Goal: Task Accomplishment & Management: Manage account settings

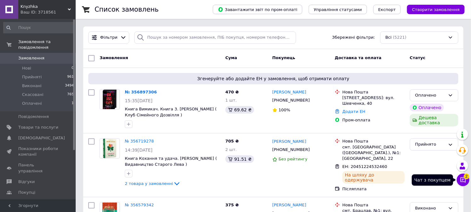
click at [464, 180] on icon at bounding box center [463, 180] width 6 height 6
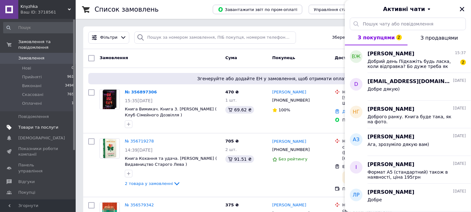
click at [45, 125] on span "Товари та послуги" at bounding box center [38, 128] width 40 height 6
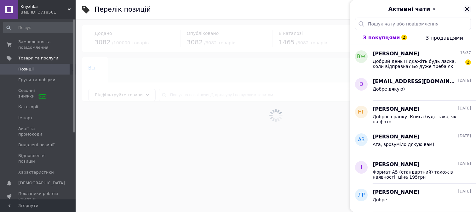
click at [467, 8] on icon "Закрити" at bounding box center [467, 9] width 6 height 6
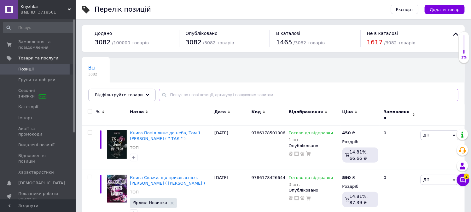
click at [172, 94] on input "text" at bounding box center [308, 95] width 299 height 13
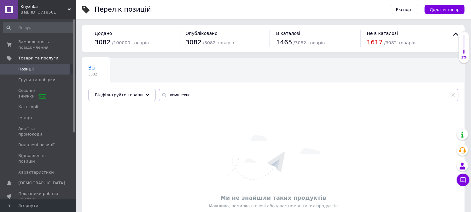
scroll to position [33, 0]
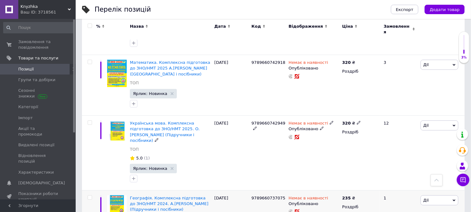
scroll to position [158, 0]
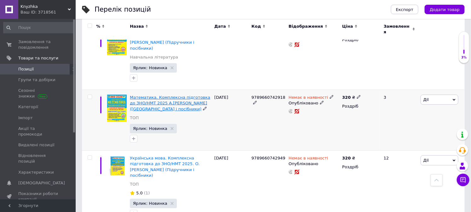
type input "комплексне"
click at [198, 95] on span "Математика. Комплексна підготовка до ЗНО/НМТ 2025 А.Капіносов (Підручники і пос…" at bounding box center [170, 103] width 80 height 16
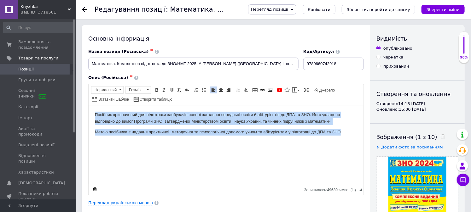
drag, startPoint x: 344, startPoint y: 132, endPoint x: 83, endPoint y: 103, distance: 262.8
click at [88, 105] on html "Посібник призначений для підготовки здобувачів повної загальної середньої освіт…" at bounding box center [225, 123] width 275 height 36
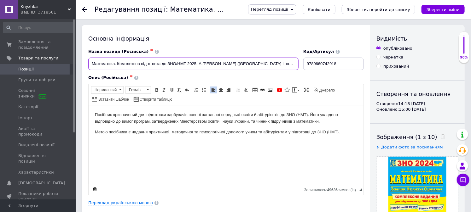
click at [196, 65] on input "Математика. Комплексна підготовка до ЗНО/НМТ 2025 А.Капіносов (Підручники і пос…" at bounding box center [193, 64] width 210 height 13
type input "Математика. Комплексна підготовка до ЗНО/НМТ 2026 А.Капіносов (Підручники і пос…"
drag, startPoint x: 349, startPoint y: 63, endPoint x: 294, endPoint y: 63, distance: 54.8
click at [294, 63] on div "Назва позиції (Російська) ✱ Математика. Комплексна підготовка до ЗНО/НМТ 2026 А…" at bounding box center [226, 60] width 280 height 26
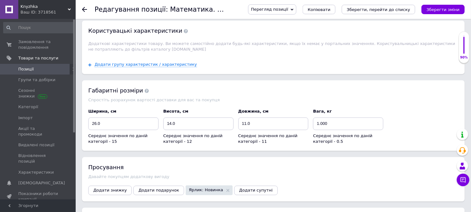
scroll to position [583, 0]
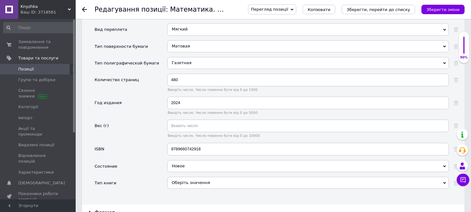
scroll to position [793, 0]
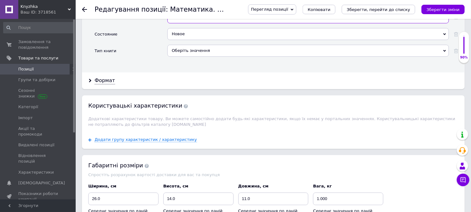
drag, startPoint x: 219, startPoint y: 67, endPoint x: 147, endPoint y: 64, distance: 72.9
click at [147, 28] on div "ISBN 9789660742918" at bounding box center [277, 19] width 364 height 17
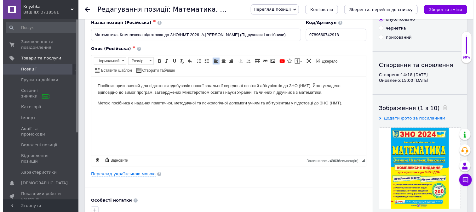
scroll to position [70, 0]
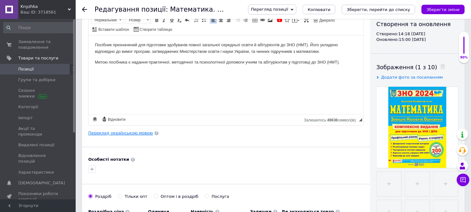
click at [116, 134] on link "Переклад українською мовою" at bounding box center [120, 133] width 65 height 5
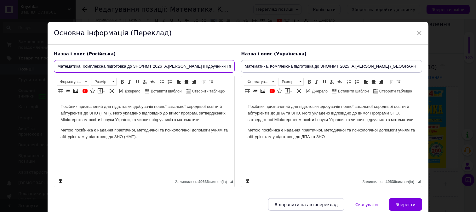
scroll to position [0, 4]
drag, startPoint x: 56, startPoint y: 66, endPoint x: 241, endPoint y: 67, distance: 185.0
click at [241, 67] on div "Назва і опис (Російська) Математика. Комплексна підготовка до ЗНО/НМТ 2026 А.Ка…" at bounding box center [238, 119] width 375 height 143
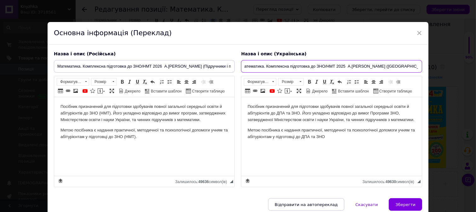
drag, startPoint x: 244, startPoint y: 68, endPoint x: 464, endPoint y: 68, distance: 219.9
click at [464, 68] on div "× Основна інформація (Переклад) Назва і опис (Російська) Математика. Комплексна…" at bounding box center [238, 106] width 476 height 212
paste input "6"
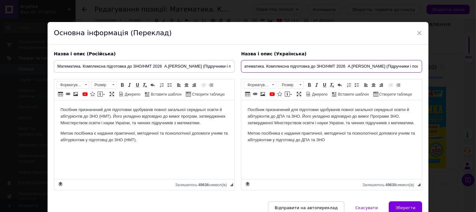
type input "Математика. Комплексна підготовка до ЗНО/НМТ 2026 А.Капіносов (Підручники і пос…"
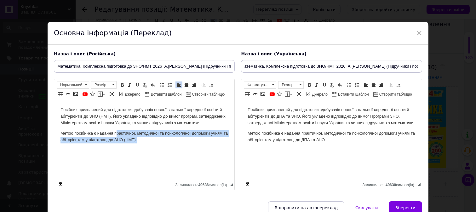
scroll to position [0, 0]
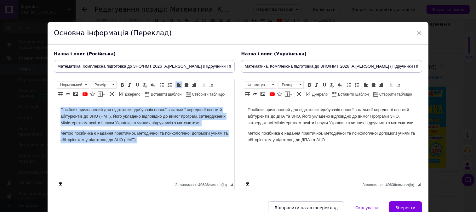
drag, startPoint x: 147, startPoint y: 145, endPoint x: 53, endPoint y: 108, distance: 101.1
click at [54, 108] on html "Посібник призначений для підготовки здобувачів повної загальної середньої освіт…" at bounding box center [144, 125] width 180 height 49
copy body "Посібник призначений для підготовки здобувачів повної загальної середньої освіт…"
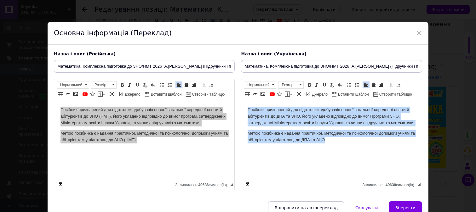
drag, startPoint x: 331, startPoint y: 139, endPoint x: 242, endPoint y: 109, distance: 93.5
click at [242, 109] on html "Посібник призначений для підготовки здобувачів повної загальної середньої освіт…" at bounding box center [331, 125] width 180 height 49
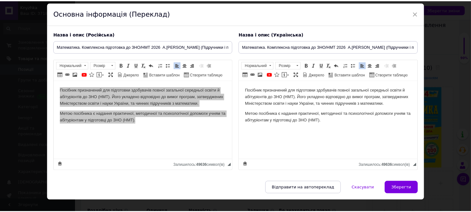
scroll to position [40, 0]
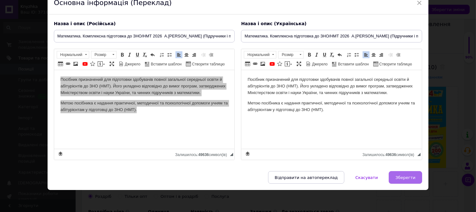
click at [409, 177] on span "Зберегти" at bounding box center [405, 178] width 20 height 5
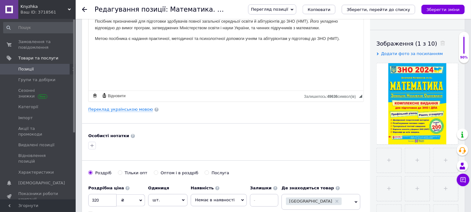
scroll to position [140, 0]
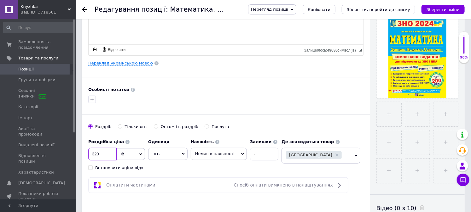
drag, startPoint x: 106, startPoint y: 155, endPoint x: 77, endPoint y: 150, distance: 29.4
type input "2"
type input "360"
click at [210, 152] on span "Немає в наявності" at bounding box center [214, 154] width 39 height 5
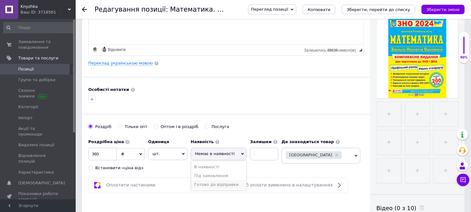
click at [222, 185] on li "Готово до відправки" at bounding box center [218, 185] width 55 height 9
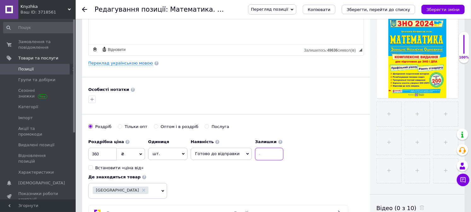
click at [263, 155] on input at bounding box center [269, 154] width 28 height 13
type input "5"
click at [292, 116] on div "Основна інформація Назва позиції (Російська) ✱ Математика. Комплексна підготовк…" at bounding box center [226, 61] width 288 height 352
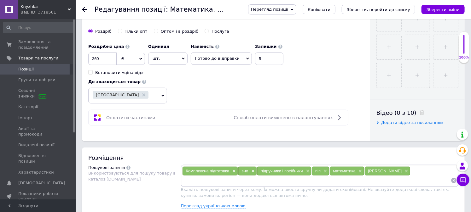
scroll to position [315, 0]
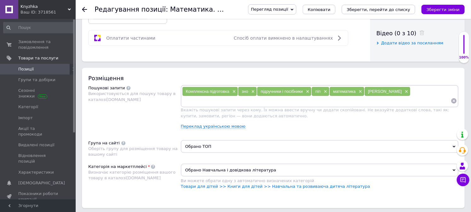
click at [403, 106] on div "Комплексна підготовка × зно × підручники і посібники × піп × математика × капін…" at bounding box center [319, 96] width 275 height 19
drag, startPoint x: 404, startPoint y: 150, endPoint x: 299, endPoint y: 164, distance: 105.5
click at [404, 106] on div "Комплексна підготовка × зно × підручники і посібники × піп × математика × капін…" at bounding box center [319, 96] width 275 height 19
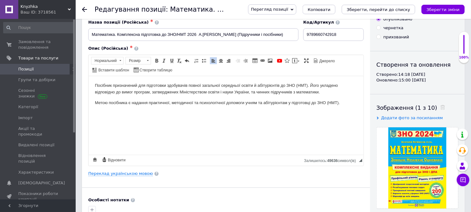
scroll to position [0, 0]
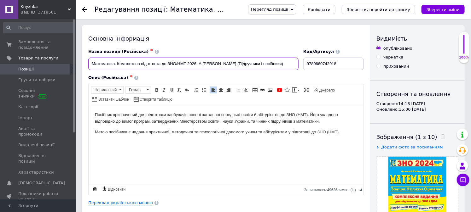
drag, startPoint x: 91, startPoint y: 64, endPoint x: 197, endPoint y: 74, distance: 106.0
click at [197, 74] on div "Назва позиції (Російська) ✱ Математика. Комплексна підготовка до ЗНО/НМТ 2026 А…" at bounding box center [225, 122] width 275 height 147
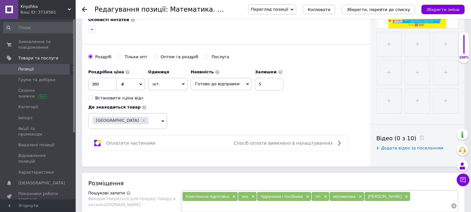
scroll to position [385, 0]
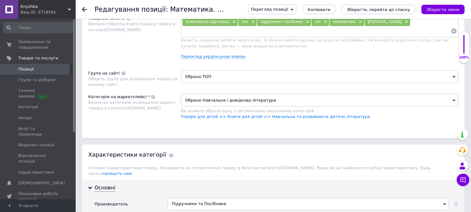
click at [200, 36] on input at bounding box center [316, 30] width 269 height 9
paste input "Математика. Комплексна підготовка до ЗНО/НМТ 2026"
type input "Математика. Комплексна підготовка до ЗНО/НМТ 2026"
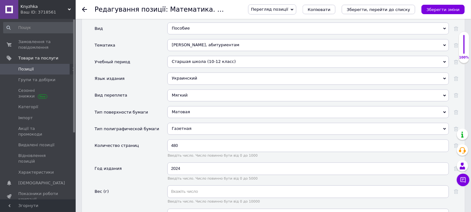
scroll to position [630, 0]
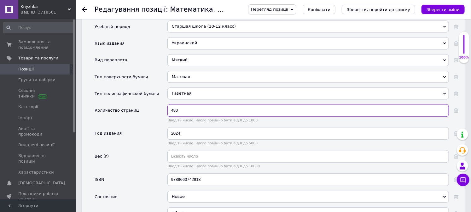
drag, startPoint x: 191, startPoint y: 164, endPoint x: 155, endPoint y: 162, distance: 36.0
click at [155, 127] on div "Количество страниц 480 Введіть число. Число повинно бути від 0 до 1000" at bounding box center [277, 115] width 364 height 23
type input "448"
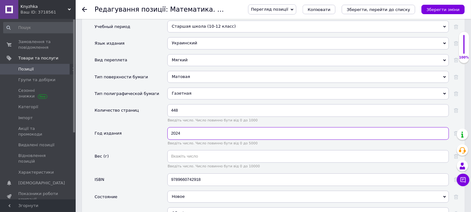
click at [214, 140] on input "2024" at bounding box center [307, 133] width 281 height 13
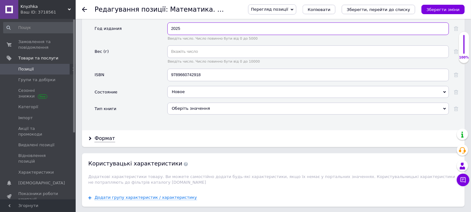
scroll to position [770, 0]
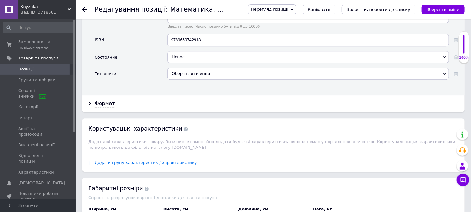
type input "2025"
click at [205, 80] on div "Оберіть значення" at bounding box center [307, 74] width 281 height 12
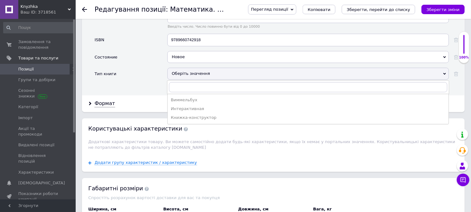
click at [205, 80] on div "Оберіть значення" at bounding box center [307, 74] width 281 height 12
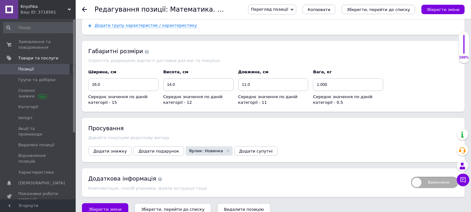
scroll to position [973, 0]
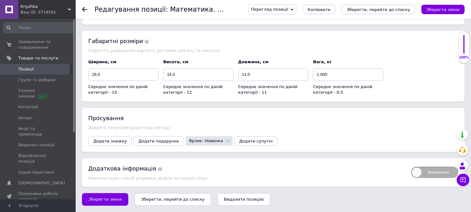
click at [174, 199] on icon "Зберегти, перейти до списку" at bounding box center [172, 199] width 63 height 5
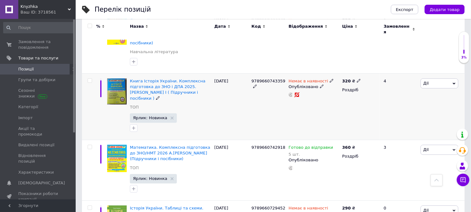
scroll to position [752, 0]
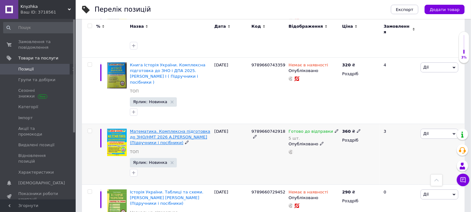
click at [193, 129] on span "Математика. Комплексна підготовка до ЗНО/НМТ 2026 А.Капіносов (Підручники і пос…" at bounding box center [170, 137] width 80 height 16
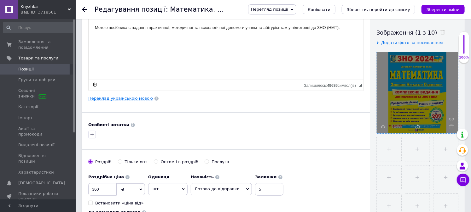
scroll to position [105, 0]
click at [455, 127] on div at bounding box center [417, 92] width 81 height 81
click at [451, 127] on icon at bounding box center [451, 126] width 5 height 5
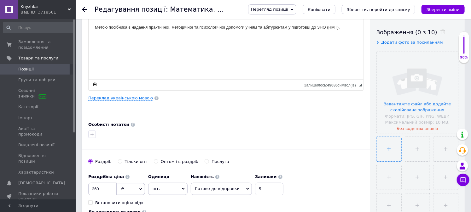
click at [389, 152] on input "file" at bounding box center [389, 149] width 25 height 25
type input "C:\fakepath\matematyka-kompleksna-pidgotovka-do-zno-nmt-2026.png"
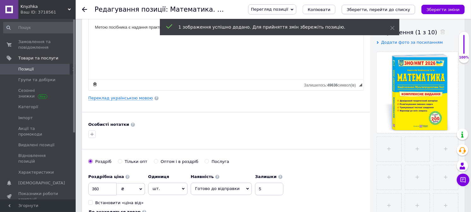
click at [385, 11] on icon "Зберегти, перейти до списку" at bounding box center [378, 9] width 63 height 5
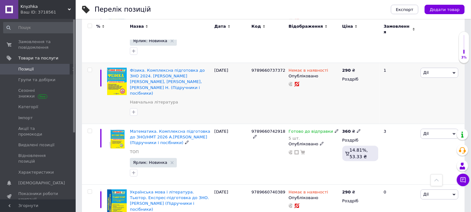
scroll to position [543, 0]
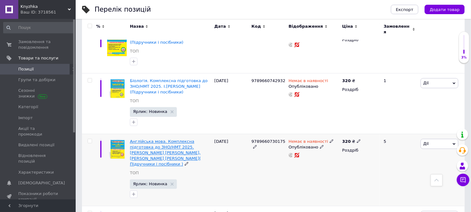
click at [155, 139] on span "Англійська мова. Комплексна підготовка до ЗНО/НМТ 2025. Валігура О., Давиденко …" at bounding box center [165, 153] width 71 height 28
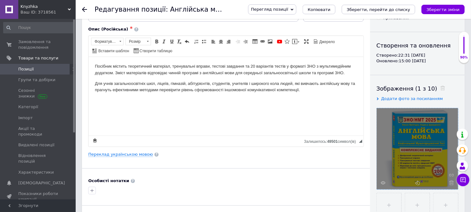
scroll to position [105, 0]
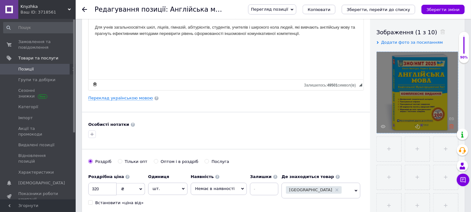
click at [452, 127] on use at bounding box center [451, 126] width 5 height 5
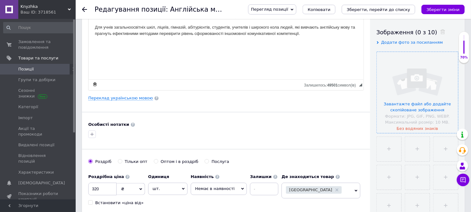
click at [424, 109] on input "file" at bounding box center [417, 92] width 81 height 81
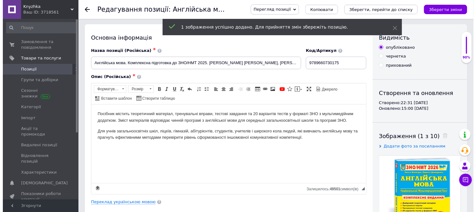
scroll to position [0, 0]
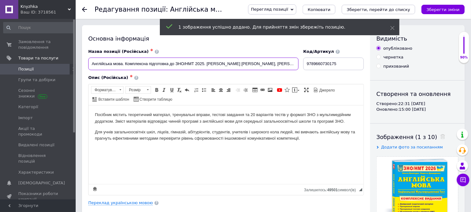
click at [203, 66] on input "Англійська мова. Комплексна підготовка до ЗНО/НМТ 2025. Валігура О., Давиденко …" at bounding box center [193, 64] width 210 height 13
click at [204, 67] on input "Англійська мова. Комплексна підготовка до ЗНО/НМТ 2025. Валігура О., Давиденко …" at bounding box center [193, 64] width 210 height 13
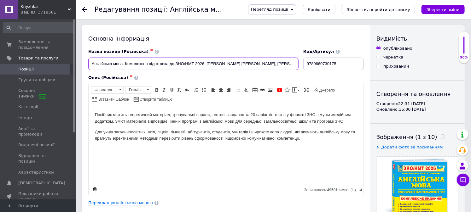
type input "Англійська мова. Комплексна підготовка до ЗНО/НМТ 2026. Валігура О., Давиденко …"
drag, startPoint x: 346, startPoint y: 61, endPoint x: 283, endPoint y: 62, distance: 63.0
click at [283, 62] on div "Назва позиції (Російська) ✱ Англійська мова. Комплексна підготовка до ЗНО/НМТ 2…" at bounding box center [226, 60] width 280 height 26
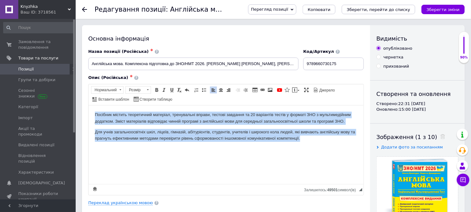
drag, startPoint x: 283, startPoint y: 140, endPoint x: 57, endPoint y: 108, distance: 227.8
click at [88, 108] on html "Посібник містить теоретичний матеріал, тренувальні вправи, тестові завдання та …" at bounding box center [225, 126] width 275 height 43
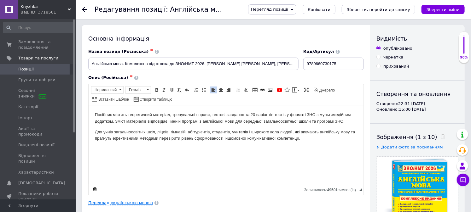
click at [123, 204] on link "Переклад українською мовою" at bounding box center [120, 203] width 65 height 5
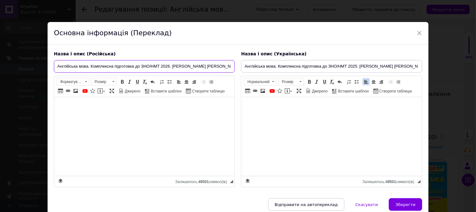
scroll to position [0, 40]
drag, startPoint x: 54, startPoint y: 64, endPoint x: 289, endPoint y: 65, distance: 234.7
click at [289, 65] on div "Назва і опис (Російська) Англійська мова. Комплексна підготовка до ЗНО/НМТ 2026…" at bounding box center [238, 119] width 375 height 143
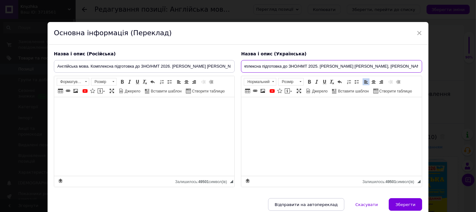
drag, startPoint x: 243, startPoint y: 67, endPoint x: 441, endPoint y: 67, distance: 198.8
click at [441, 67] on div "× Основна інформація (Переклад) Назва і опис (Російська) Англійська мова. Компл…" at bounding box center [238, 106] width 476 height 212
paste input "6"
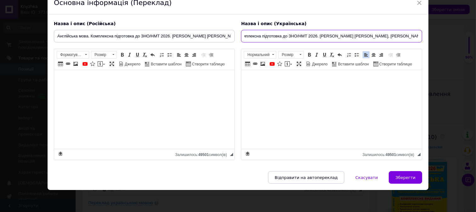
scroll to position [40, 0]
type input "Англійська мова. Комплексна підготовка до ЗНО/НМТ 2026. Валігура О., Давиденко …"
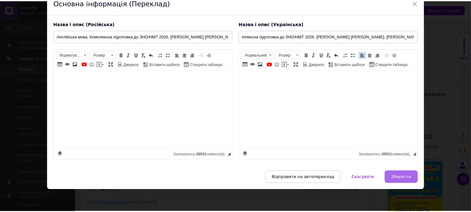
scroll to position [0, 0]
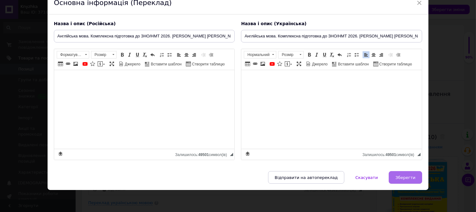
click at [415, 176] on button "Зберегти" at bounding box center [405, 177] width 33 height 13
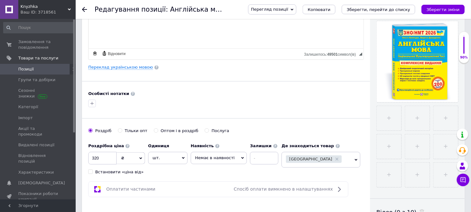
scroll to position [140, 0]
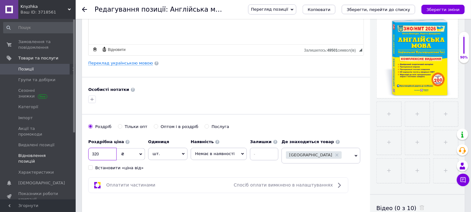
drag, startPoint x: 102, startPoint y: 154, endPoint x: 65, endPoint y: 149, distance: 37.8
type input "360"
click at [218, 153] on span "Немає в наявності" at bounding box center [214, 154] width 39 height 5
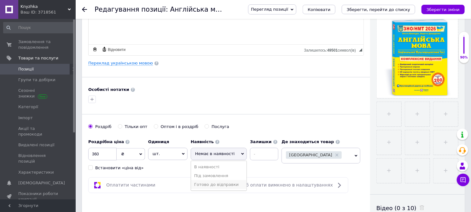
click at [222, 187] on li "Готово до відправки" at bounding box center [218, 185] width 55 height 9
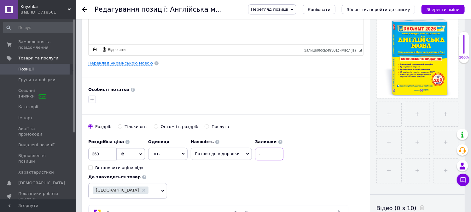
click at [259, 154] on input at bounding box center [269, 154] width 28 height 13
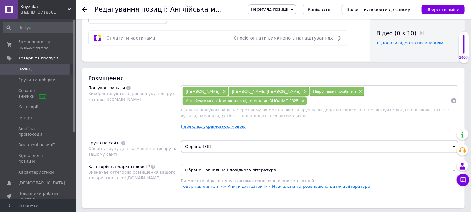
scroll to position [350, 0]
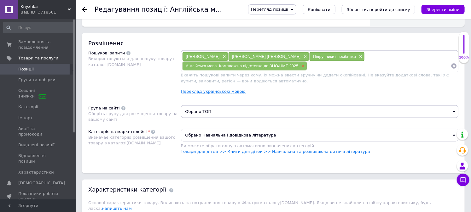
type input "5"
click at [305, 69] on span "×" at bounding box center [302, 66] width 5 height 5
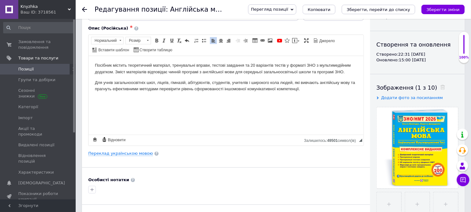
scroll to position [0, 0]
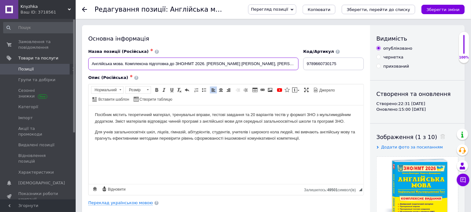
drag, startPoint x: 90, startPoint y: 63, endPoint x: 204, endPoint y: 73, distance: 114.2
click at [204, 73] on div "Назва позиції (Російська) ✱ Англійська мова. Комплексна підготовка до ЗНО/НМТ 2…" at bounding box center [225, 122] width 275 height 147
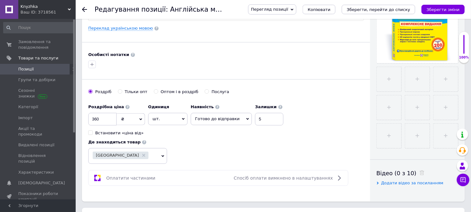
scroll to position [280, 0]
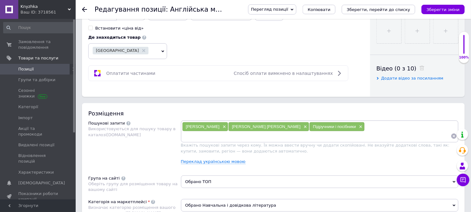
click at [315, 141] on input at bounding box center [316, 136] width 269 height 9
paste input "Англійська мова. Комплексна підготовка до ЗНО/НМТ 2026"
type input "Англійська мова. Комплексна підготовка до ЗНО/НМТ 2026"
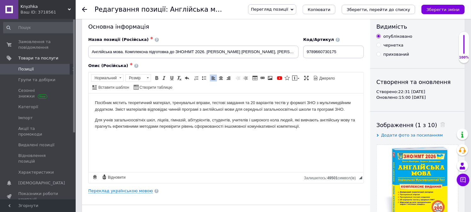
scroll to position [0, 0]
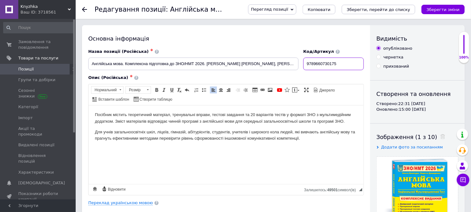
drag, startPoint x: 345, startPoint y: 64, endPoint x: 300, endPoint y: 64, distance: 45.4
click at [300, 64] on div "Назва позиції (Російська) ✱ Англійська мова. Комплексна підготовка до ЗНО/НМТ 2…" at bounding box center [226, 60] width 280 height 26
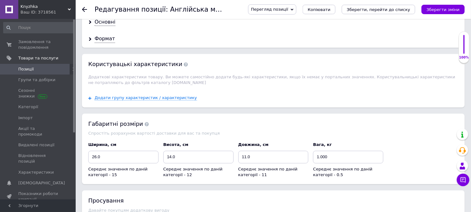
scroll to position [548, 0]
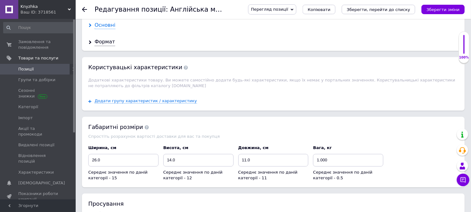
click at [105, 29] on div "Основні" at bounding box center [105, 25] width 21 height 7
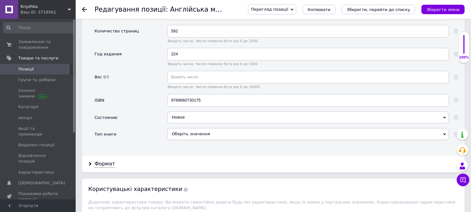
scroll to position [793, 0]
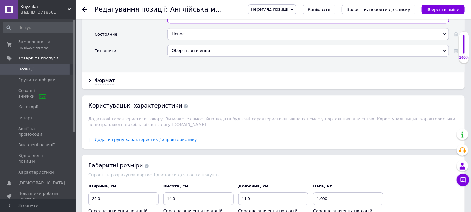
drag, startPoint x: 216, startPoint y: 69, endPoint x: 166, endPoint y: 68, distance: 49.8
click at [166, 28] on div "ISBN 9789660730175" at bounding box center [277, 19] width 364 height 17
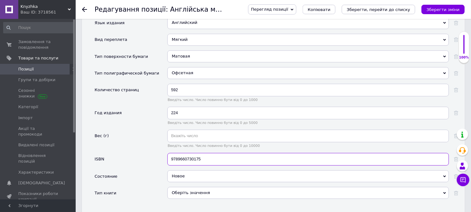
scroll to position [653, 0]
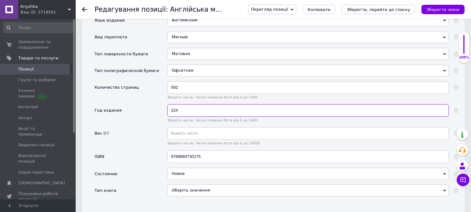
click at [197, 117] on input "224" at bounding box center [307, 110] width 281 height 13
drag, startPoint x: 197, startPoint y: 162, endPoint x: 170, endPoint y: 160, distance: 26.5
click at [170, 117] on input "224" at bounding box center [307, 110] width 281 height 13
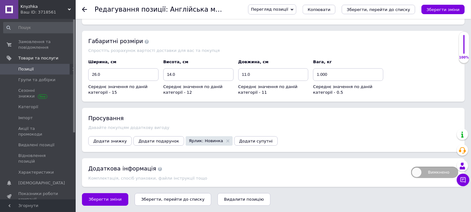
scroll to position [973, 0]
type input "2025"
click at [161, 199] on icon "Зберегти, перейти до списку" at bounding box center [172, 199] width 63 height 5
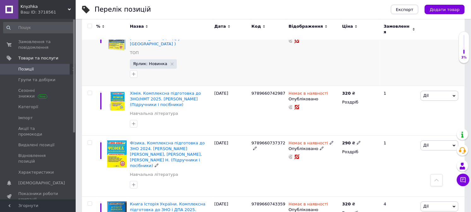
scroll to position [560, 0]
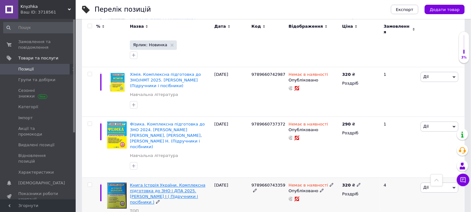
click at [196, 183] on span "Книга Історія України. Комплексна підготовка до ЗНО і ДПА 2025. Панчук І ( Підр…" at bounding box center [168, 194] width 76 height 22
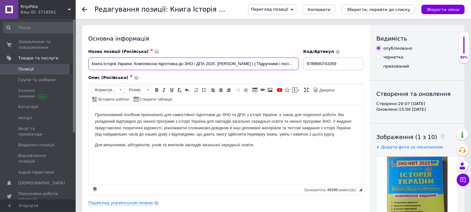
drag, startPoint x: 103, startPoint y: 64, endPoint x: 164, endPoint y: 62, distance: 61.5
click at [161, 64] on input "Книга Історія України. Комплексна підготовка до ЗНО і ДПА 2025. Панчук І ( Підр…" at bounding box center [193, 64] width 210 height 13
click at [110, 66] on input "Книга Історія України. Комплексна підготовка до ЗНО і ДПА 2025. Панчук І ( Підр…" at bounding box center [193, 64] width 210 height 13
drag, startPoint x: 103, startPoint y: 64, endPoint x: 215, endPoint y: 68, distance: 111.6
click at [215, 68] on input "Книга Історія України. Комплексна підготовка до ЗНО і ДПА 2025. Панчук І ( Підр…" at bounding box center [193, 64] width 210 height 13
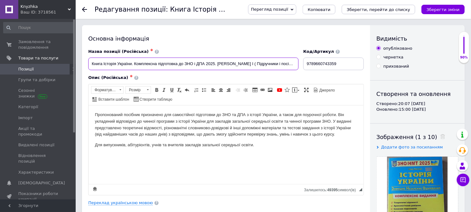
paste input "/НМТ 2026"
paste input "Історія Украї"
drag, startPoint x: 213, startPoint y: 64, endPoint x: 254, endPoint y: 68, distance: 40.8
click at [254, 68] on input "Книга Історія України. Комплексна підготовка до ЗНО/НМТ 2026Історія Украї. Панч…" at bounding box center [193, 64] width 210 height 13
drag, startPoint x: 215, startPoint y: 66, endPoint x: 103, endPoint y: 57, distance: 111.9
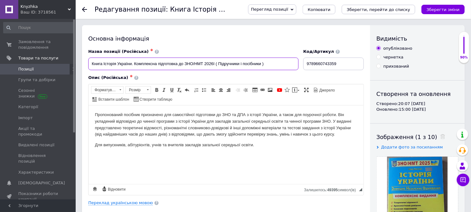
click at [103, 57] on div "Назва позиції (Російська) ✱ Книга Історія України. Комплексна підготовка до ЗНО…" at bounding box center [193, 59] width 210 height 21
paste input
paste input "Панчук І"
type input "Книга Історія України. Комплексна підготовка до ЗНО/НМТ 2026. Панчук І ( Підруч…"
drag, startPoint x: 340, startPoint y: 65, endPoint x: 292, endPoint y: 65, distance: 48.2
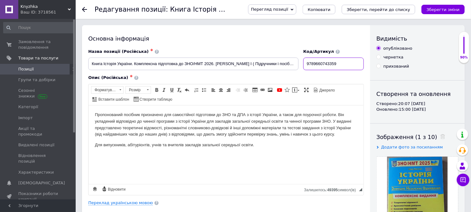
click at [292, 65] on div "Назва позиції (Російська) ✱ Книга Історія України. Комплексна підготовка до ЗНО…" at bounding box center [226, 60] width 280 height 26
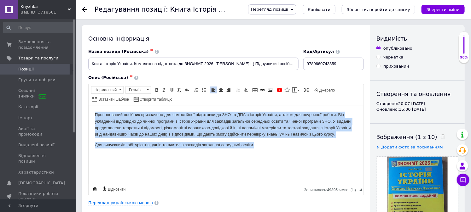
drag, startPoint x: 258, startPoint y: 147, endPoint x: 83, endPoint y: 113, distance: 178.8
click at [88, 113] on html "Пропонований посібник призначено для самостійної підготовки до ЗНО та ДПА з іст…" at bounding box center [225, 129] width 275 height 49
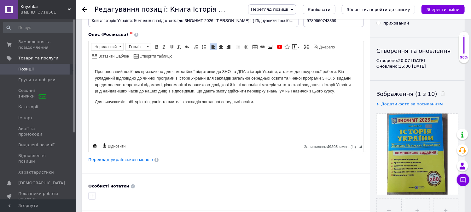
scroll to position [105, 0]
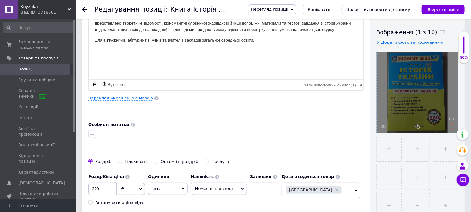
click at [453, 126] on use at bounding box center [451, 126] width 5 height 5
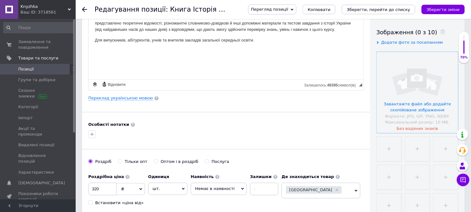
click at [405, 101] on input "file" at bounding box center [417, 92] width 81 height 81
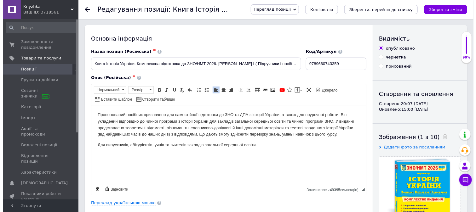
scroll to position [140, 0]
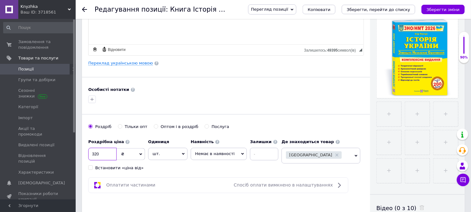
drag, startPoint x: 103, startPoint y: 153, endPoint x: 82, endPoint y: 152, distance: 20.8
click at [82, 152] on div "Основна інформація Назва позиції (Російська) ✱ Книга Історія України. Комплексн…" at bounding box center [226, 61] width 288 height 352
type input "360"
click at [127, 67] on div "Основна інформація Назва позиції (Російська) ✱ Книга Історія України. Комплексн…" at bounding box center [226, 61] width 288 height 352
click at [127, 65] on link "Переклад українською мовою" at bounding box center [120, 63] width 65 height 5
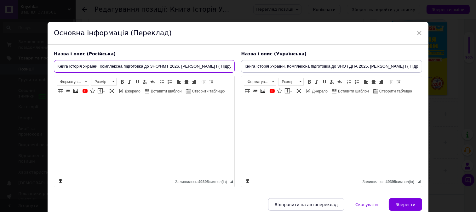
scroll to position [0, 16]
drag, startPoint x: 59, startPoint y: 66, endPoint x: 250, endPoint y: 67, distance: 191.3
click at [250, 67] on div "Назва і опис (Російська) Книга Історія України. Комплексна підготовка до ЗНО/НМ…" at bounding box center [238, 119] width 375 height 143
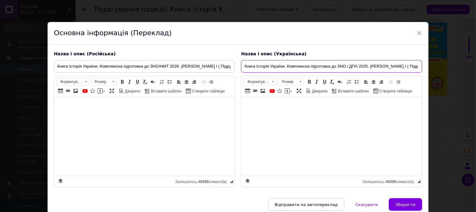
scroll to position [0, 18]
drag, startPoint x: 242, startPoint y: 64, endPoint x: 452, endPoint y: 67, distance: 210.2
click at [452, 67] on div "× Основна інформація (Переклад) Назва і опис (Російська) Книга Історія України.…" at bounding box center [238, 106] width 476 height 212
paste input "/НМТ 2026"
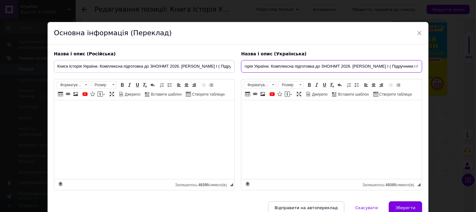
scroll to position [40, 0]
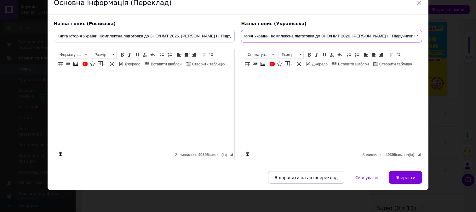
type input "Книга Історія України. Комплексна підготовка до ЗНО/НМТ 2026. Панчук І ( Підруч…"
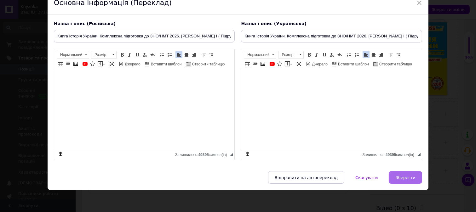
click at [409, 176] on span "Зберегти" at bounding box center [405, 178] width 20 height 5
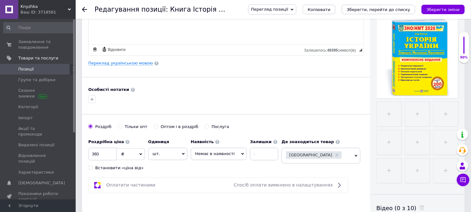
click at [226, 152] on span "Немає в наявності" at bounding box center [214, 154] width 39 height 5
click at [224, 184] on li "Готово до відправки" at bounding box center [218, 185] width 55 height 9
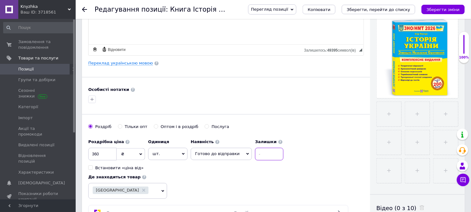
click at [256, 158] on input at bounding box center [269, 154] width 28 height 13
type input "5"
click at [247, 205] on div "Оплатити частинами Спосіб оплати вимкнено в налаштуваннях" at bounding box center [218, 213] width 260 height 16
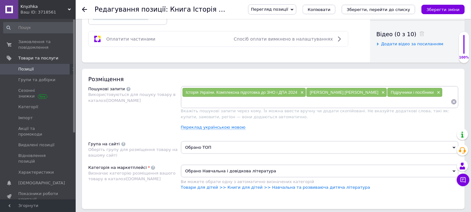
scroll to position [315, 0]
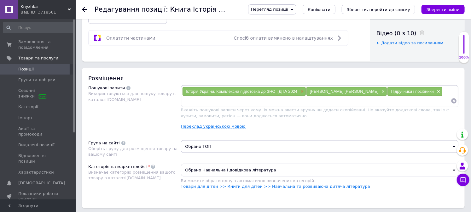
click at [303, 95] on span "×" at bounding box center [301, 91] width 5 height 5
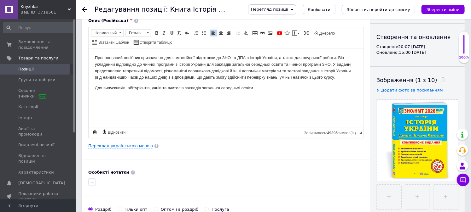
scroll to position [0, 0]
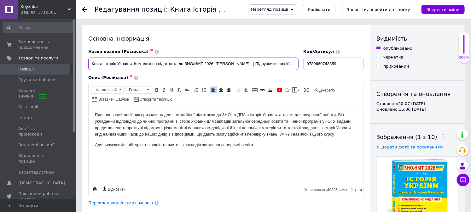
drag, startPoint x: 91, startPoint y: 64, endPoint x: 212, endPoint y: 66, distance: 121.0
click at [212, 66] on input "Книга Історія України. Комплексна підготовка до ЗНО/НМТ 2026. Панчук І ( Підруч…" at bounding box center [193, 64] width 210 height 13
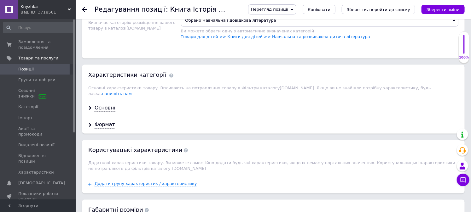
scroll to position [385, 0]
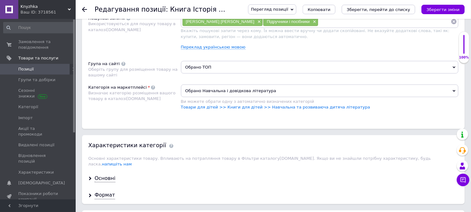
click at [318, 26] on input at bounding box center [384, 21] width 132 height 9
paste input "Книга Історія України. Комплексна підготовка до ЗНО/НМТ 2026"
type input "Книга Історія України. Комплексна підготовка до ЗНО/НМТ 2026"
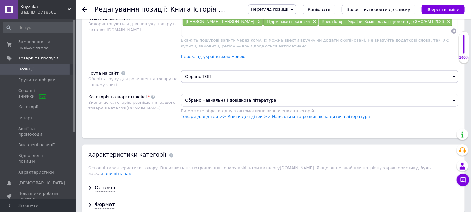
scroll to position [490, 0]
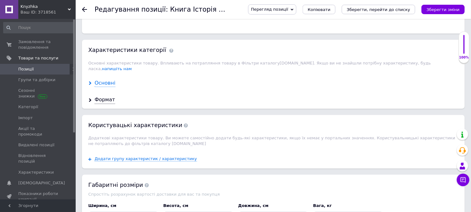
click at [102, 87] on div "Основні" at bounding box center [105, 83] width 21 height 7
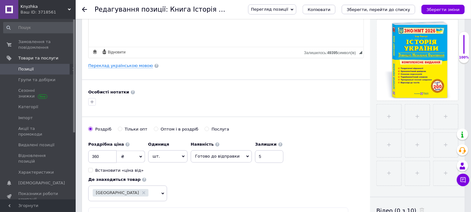
scroll to position [35, 0]
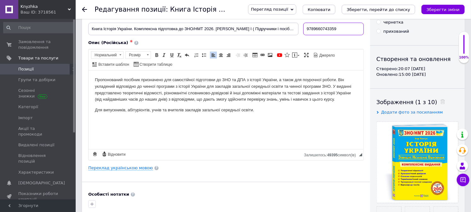
drag, startPoint x: 347, startPoint y: 29, endPoint x: 307, endPoint y: 29, distance: 40.3
click at [307, 29] on input "9789660743359" at bounding box center [333, 29] width 60 height 13
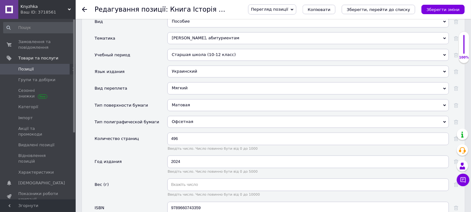
scroll to position [665, 0]
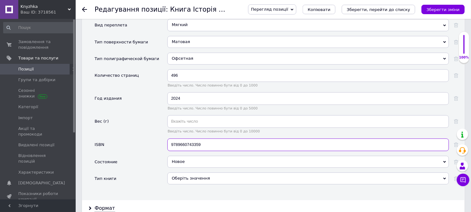
drag, startPoint x: 206, startPoint y: 196, endPoint x: 139, endPoint y: 188, distance: 67.5
click at [139, 188] on div "Производитель Підручники та Посібники Підручники та Посібники Страна производит…" at bounding box center [277, 53] width 364 height 271
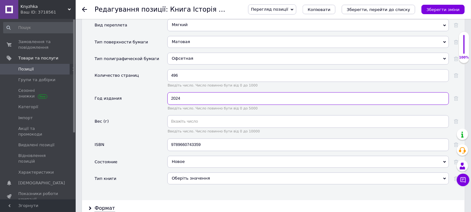
drag, startPoint x: 139, startPoint y: 146, endPoint x: 131, endPoint y: 144, distance: 8.7
click at [131, 115] on div "Год издания 2024 Введіть число. Число повинно бути від 0 до 5000" at bounding box center [277, 103] width 364 height 23
type input "2025"
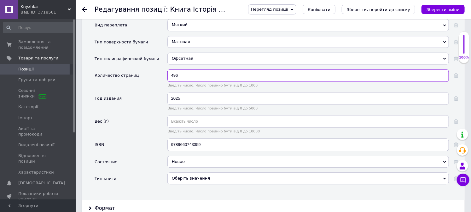
drag, startPoint x: 181, startPoint y: 125, endPoint x: 156, endPoint y: 122, distance: 25.2
click at [156, 92] on div "Количество страниц 496 Введіть число. Число повинно бути від 0 до 1000" at bounding box center [277, 80] width 364 height 23
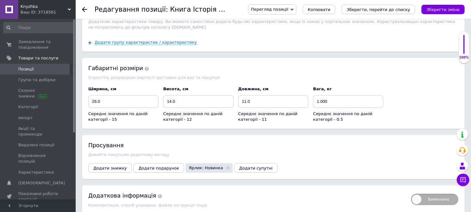
scroll to position [973, 0]
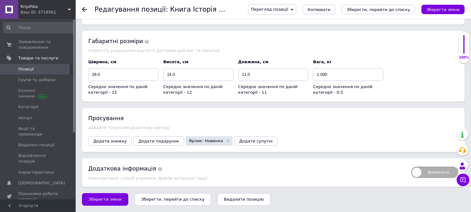
type input "464"
click at [184, 199] on icon "Зберегти, перейти до списку" at bounding box center [172, 199] width 63 height 5
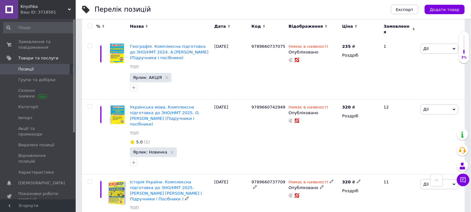
scroll to position [262, 0]
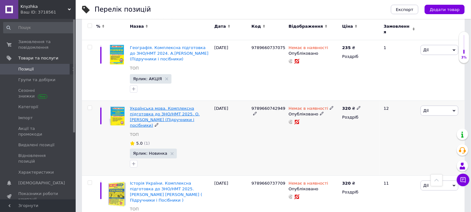
click at [160, 106] on span "Українська мова. Комплексна підготовка до ЗНО/НМТ 2025. О.Білецька (Підручники …" at bounding box center [165, 117] width 70 height 22
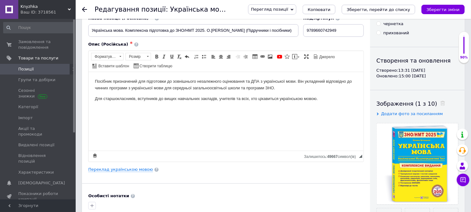
scroll to position [105, 0]
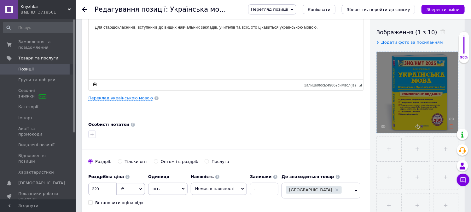
click at [449, 126] on icon at bounding box center [451, 126] width 5 height 5
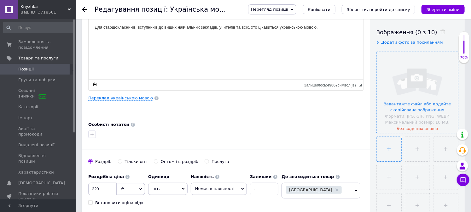
click at [390, 145] on input "file" at bounding box center [389, 149] width 25 height 25
type input "C:\fakepath\ukrayinska-mova-kompleksna-pidgotovka-do-zno-nmt-2026.png"
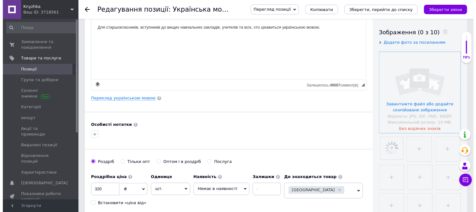
scroll to position [0, 0]
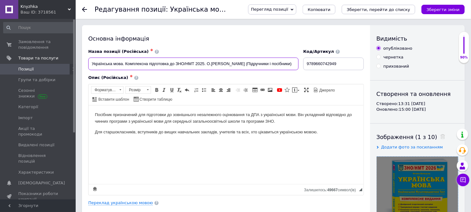
click at [204, 64] on input "Українська мова. Комплексна підготовка до ЗНО/НМТ 2025. О.Білецька (Підручники …" at bounding box center [193, 64] width 210 height 13
click at [204, 65] on input "Українська мова. Комплексна підготовка до ЗНО/НМТ 2025. О.Білецька (Підручники …" at bounding box center [193, 64] width 210 height 13
type input "Українська мова. Комплексна підготовка до ЗНО/НМТ 2026. О.Білецька (Підручники …"
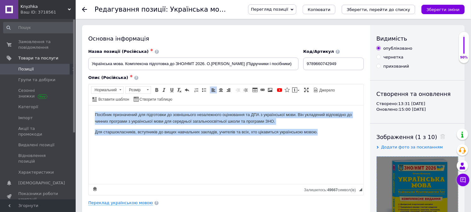
drag, startPoint x: 328, startPoint y: 132, endPoint x: 148, endPoint y: 208, distance: 195.1
click at [88, 105] on html "Посібник призначений для підготовки до зовнішнього незалежного оцінювання та ДП…" at bounding box center [225, 123] width 275 height 36
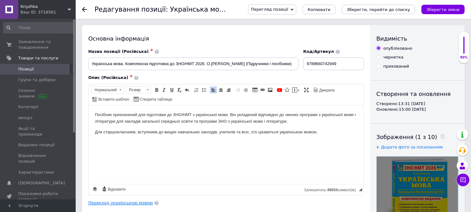
click at [122, 203] on link "Переклад українською мовою" at bounding box center [120, 203] width 65 height 5
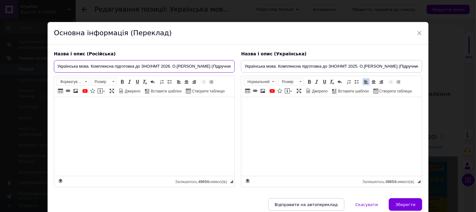
scroll to position [0, 10]
drag, startPoint x: 55, startPoint y: 66, endPoint x: 244, endPoint y: 71, distance: 188.5
click at [244, 71] on div "Назва і опис (Російська) Українська мова. Комплексна підготовка до ЗНО/НМТ 2026…" at bounding box center [238, 119] width 375 height 143
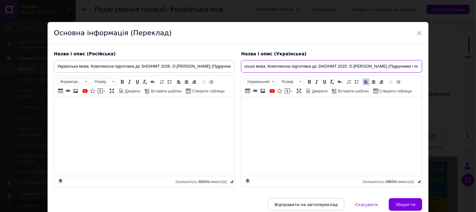
drag, startPoint x: 243, startPoint y: 66, endPoint x: 462, endPoint y: 71, distance: 219.4
click at [462, 71] on div "× Основна інформація (Переклад) Назва і опис (Російська) Українська мова. Компл…" at bounding box center [238, 106] width 476 height 212
paste input "6"
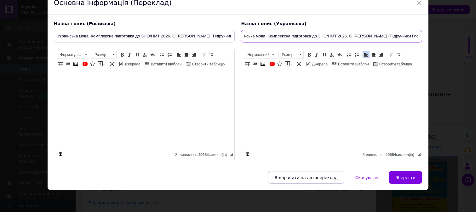
scroll to position [40, 0]
type input "Українська мова. Комплексна підготовка до ЗНО/НМТ 2026. О.Білецька (Підручники …"
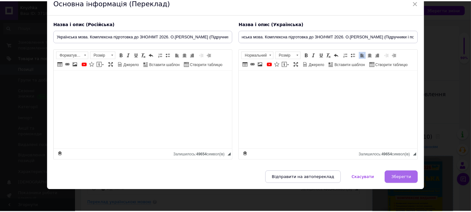
scroll to position [0, 0]
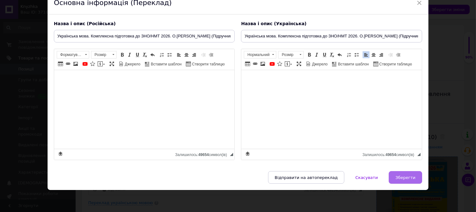
click at [407, 177] on span "Зберегти" at bounding box center [405, 178] width 20 height 5
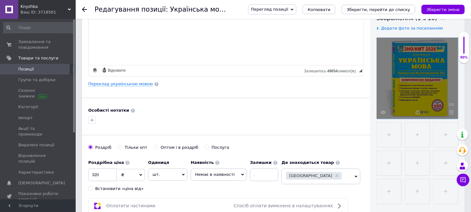
scroll to position [140, 0]
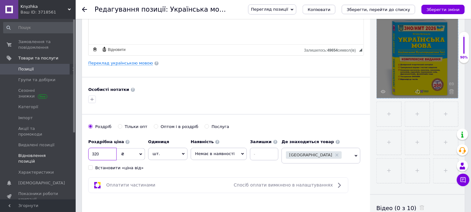
drag, startPoint x: 111, startPoint y: 158, endPoint x: 63, endPoint y: 147, distance: 48.5
type input "360"
click at [225, 158] on span "Немає в наявності" at bounding box center [219, 154] width 56 height 12
drag, startPoint x: 225, startPoint y: 185, endPoint x: 234, endPoint y: 179, distance: 11.3
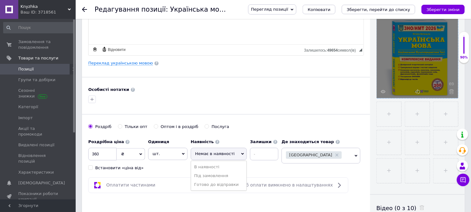
click at [225, 185] on li "Готово до відправки" at bounding box center [218, 185] width 55 height 9
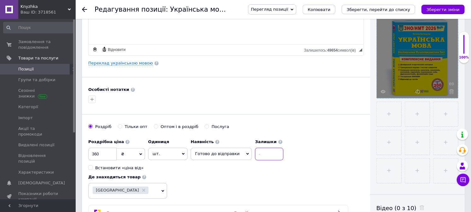
click at [269, 156] on input at bounding box center [269, 154] width 28 height 13
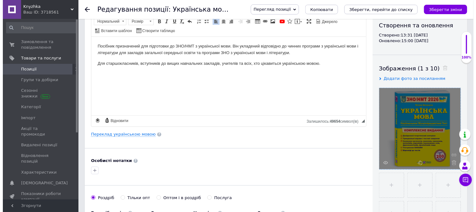
scroll to position [0, 0]
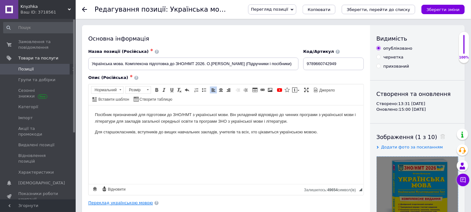
type input "5"
click at [122, 204] on link "Переклад українською мовою" at bounding box center [120, 203] width 65 height 5
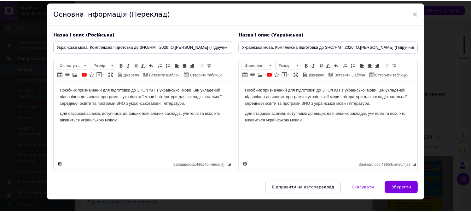
scroll to position [40, 0]
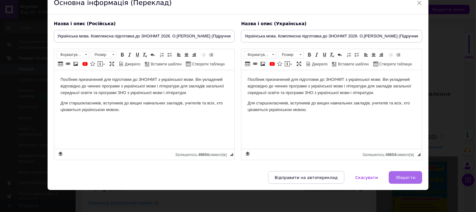
click at [400, 181] on button "Зберегти" at bounding box center [405, 177] width 33 height 13
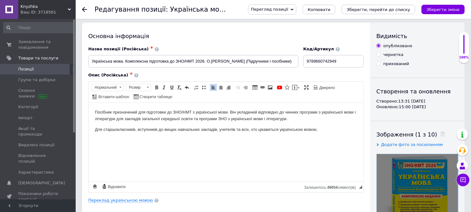
scroll to position [0, 0]
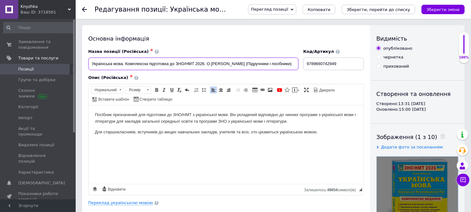
drag, startPoint x: 90, startPoint y: 65, endPoint x: 204, endPoint y: 70, distance: 114.2
click at [204, 70] on input "Українська мова. Комплексна підготовка до ЗНО/НМТ 2026. О.Білецька (Підручники …" at bounding box center [193, 64] width 210 height 13
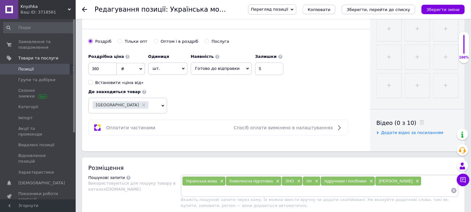
scroll to position [315, 0]
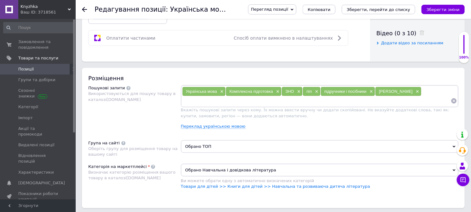
click at [206, 106] on input at bounding box center [316, 100] width 269 height 9
paste input "Українська мова. Комплексна підготовка до ЗНО/НМТ 2026"
type input "Українська мова. Комплексна підготовка до ЗНО/НМТ 2026"
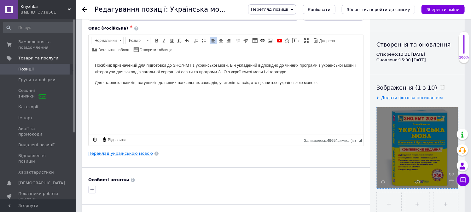
scroll to position [0, 0]
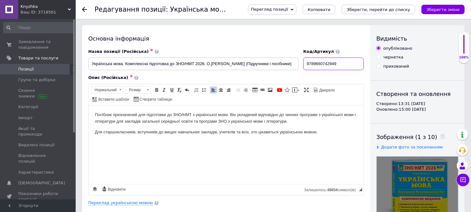
drag, startPoint x: 340, startPoint y: 63, endPoint x: 295, endPoint y: 63, distance: 45.1
click at [295, 63] on div "Назва позиції (Російська) ✱ Українська мова. Комплексна підготовка до ЗНО/НМТ 2…" at bounding box center [226, 60] width 280 height 26
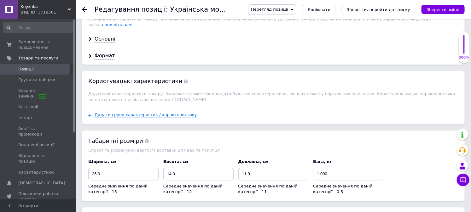
scroll to position [525, 0]
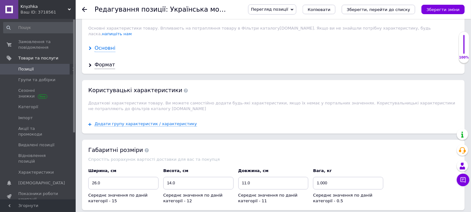
click at [108, 52] on div "Основні" at bounding box center [105, 48] width 21 height 7
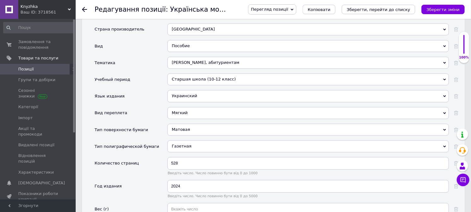
scroll to position [665, 0]
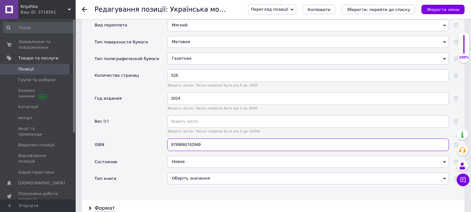
drag, startPoint x: 209, startPoint y: 200, endPoint x: 143, endPoint y: 193, distance: 66.2
click at [144, 156] on div "ISBN 9789660742949" at bounding box center [277, 147] width 364 height 17
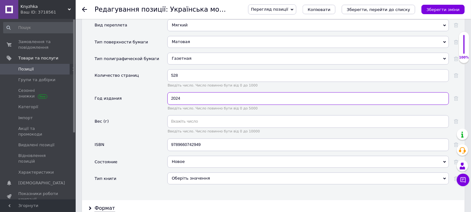
click at [186, 105] on input "2024" at bounding box center [307, 98] width 281 height 13
type input "2025"
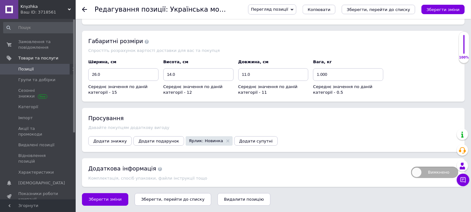
scroll to position [973, 0]
click at [178, 202] on icon "Зберегти, перейти до списку" at bounding box center [172, 199] width 63 height 5
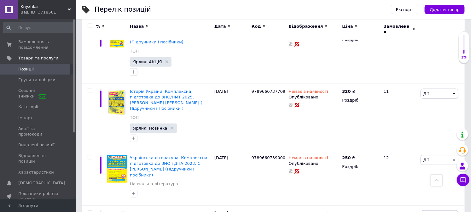
scroll to position [280, 0]
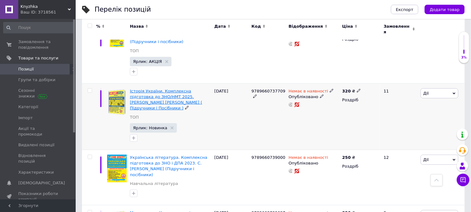
click at [191, 89] on span "Історія України. Комплексна підготовка до ЗНО/НМТ 2025. ЗЕМЕРОВА Т. ( Підручник…" at bounding box center [166, 100] width 72 height 22
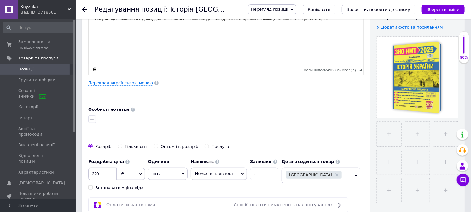
scroll to position [140, 0]
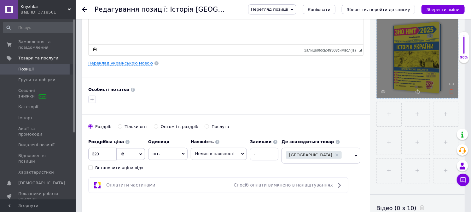
click at [450, 90] on icon at bounding box center [451, 91] width 5 height 5
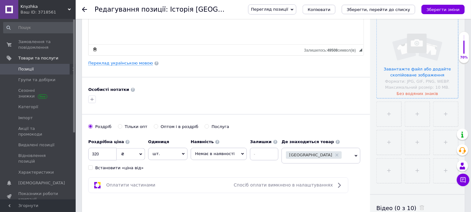
click at [423, 65] on input "file" at bounding box center [417, 57] width 81 height 81
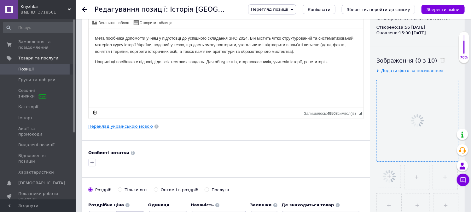
scroll to position [0, 0]
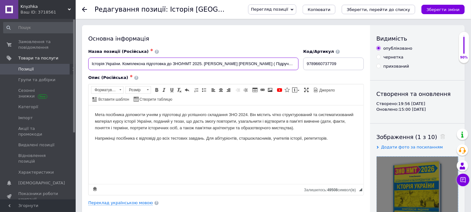
drag, startPoint x: 92, startPoint y: 64, endPoint x: 200, endPoint y: 69, distance: 108.8
click at [200, 69] on input "Історія України. Комплексна підготовка до ЗНО/НМТ 2025. ЗЕМЕРОВА Т. ( Підручник…" at bounding box center [193, 64] width 210 height 13
paste input "6"
type input "Історія України. Комплексна підготовка до ЗНО/НМТ 2026. ЗЕМЕРОВА Т. ( Підручник…"
drag, startPoint x: 341, startPoint y: 65, endPoint x: 298, endPoint y: 63, distance: 43.2
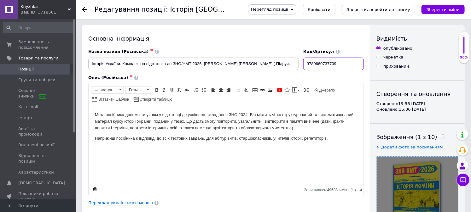
click at [298, 63] on div "Назва позиції (Російська) ✱ Історія України. Комплексна підготовка до ЗНО/НМТ 2…" at bounding box center [226, 60] width 280 height 26
paste input "6178678005"
type input "9786178678005"
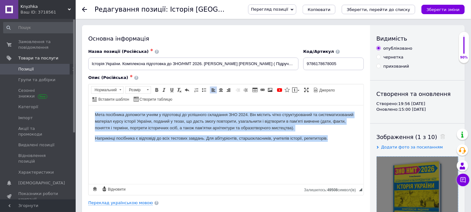
drag, startPoint x: 332, startPoint y: 139, endPoint x: 91, endPoint y: 108, distance: 242.9
click at [91, 108] on html "Мета посібника допомогти учням у підготовці до успішного складання ЗНО 2024. Ві…" at bounding box center [225, 126] width 275 height 43
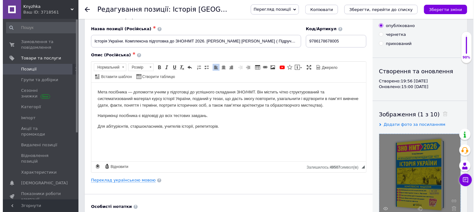
scroll to position [35, 0]
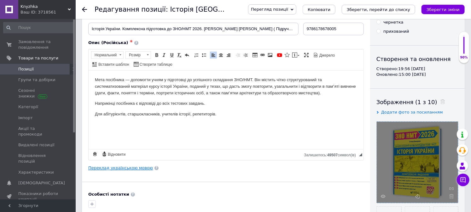
click at [129, 168] on link "Переклад українською мовою" at bounding box center [120, 168] width 65 height 5
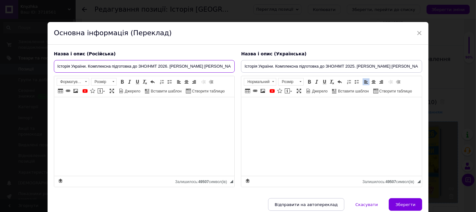
scroll to position [0, 16]
drag, startPoint x: 56, startPoint y: 66, endPoint x: 240, endPoint y: 71, distance: 184.4
click at [240, 71] on div "Назва і опис (Російська) Історія України. Комплексна підготовка до ЗНО/НМТ 2026…" at bounding box center [238, 119] width 375 height 143
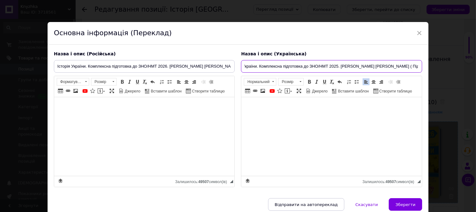
drag, startPoint x: 243, startPoint y: 67, endPoint x: 437, endPoint y: 71, distance: 193.8
click at [437, 71] on div "× Основна інформація (Переклад) Назва і опис (Російська) Історія України. Компл…" at bounding box center [238, 106] width 476 height 212
paste input "6"
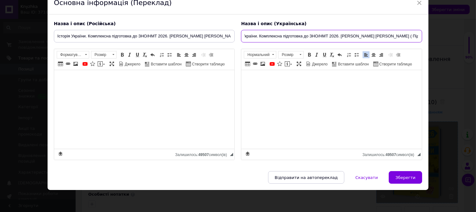
scroll to position [40, 0]
type input "Історія України. Комплексна підготовка до ЗНО/НМТ 2026. ЗЕМЕРОВА Т. ( Підручник…"
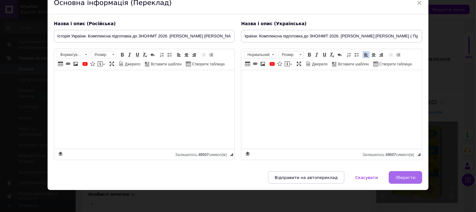
click at [413, 181] on button "Зберегти" at bounding box center [405, 177] width 33 height 13
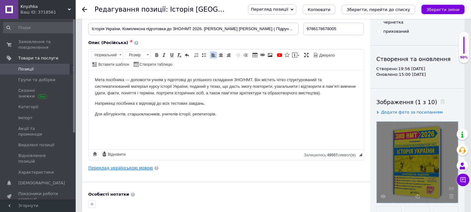
click at [109, 166] on link "Переклад українською мовою" at bounding box center [120, 168] width 65 height 5
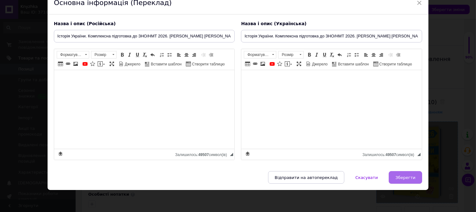
click at [412, 179] on span "Зберегти" at bounding box center [405, 178] width 20 height 5
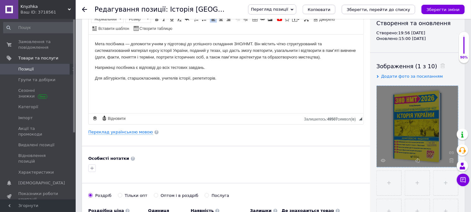
scroll to position [210, 0]
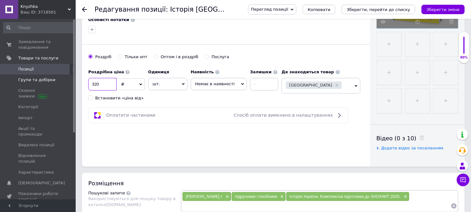
drag, startPoint x: 99, startPoint y: 83, endPoint x: 32, endPoint y: 80, distance: 67.5
click at [32, 80] on div "Knyzhka Ваш ID: 3718561 Сайт Knyzhka Кабінет покупця Перевірити стан системи Ст…" at bounding box center [235, 213] width 471 height 846
type input "360"
click at [209, 84] on span "Немає в наявності" at bounding box center [214, 84] width 39 height 5
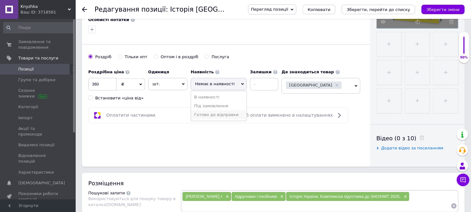
click at [228, 114] on li "Готово до відправки" at bounding box center [218, 115] width 55 height 9
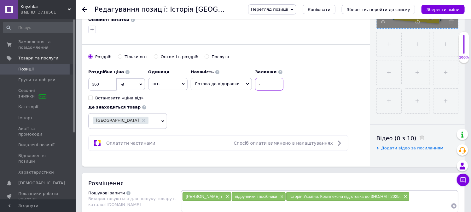
click at [264, 84] on input at bounding box center [269, 84] width 28 height 13
type input "5"
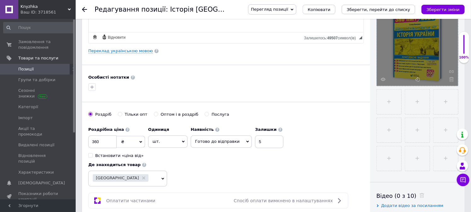
scroll to position [315, 0]
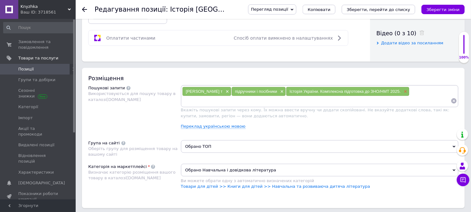
click at [402, 95] on span "×" at bounding box center [404, 91] width 5 height 5
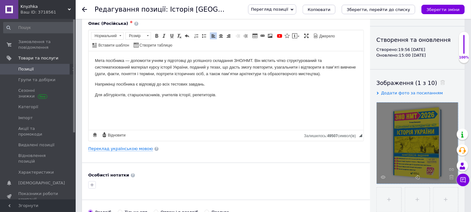
scroll to position [0, 0]
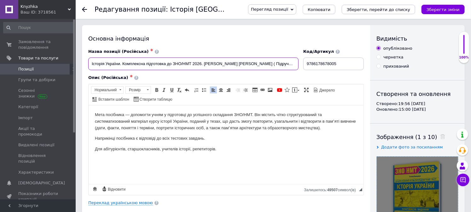
drag, startPoint x: 89, startPoint y: 65, endPoint x: 202, endPoint y: 76, distance: 113.4
click at [202, 76] on div "Назва позиції (Російська) ✱ Історія України. Комплексна підготовка до ЗНО/НМТ 2…" at bounding box center [225, 122] width 275 height 147
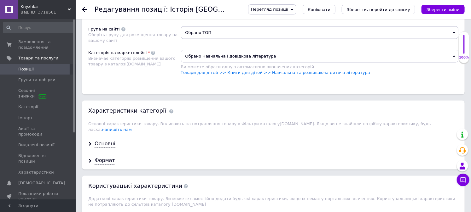
scroll to position [420, 0]
paste input "Історія України. Комплексна підготовка до ЗНО/НМТ 2026"
type input "Історія України. Комплексна підготовка до ЗНО/НМТ 2026"
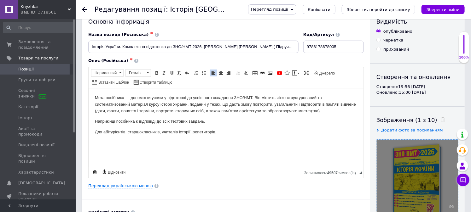
scroll to position [0, 0]
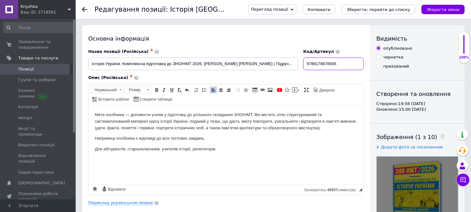
drag, startPoint x: 321, startPoint y: 60, endPoint x: 249, endPoint y: 60, distance: 72.2
click at [249, 60] on div "Назва позиції (Російська) ✱ Історія України. Комплексна підготовка до ЗНО/НМТ 2…" at bounding box center [226, 60] width 280 height 26
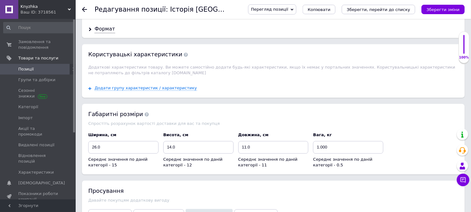
scroll to position [560, 0]
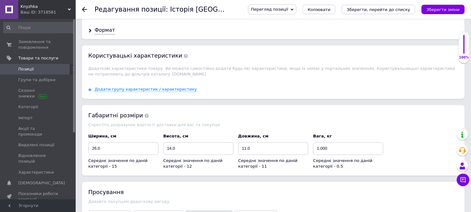
click at [105, 17] on div "Основні" at bounding box center [105, 13] width 21 height 7
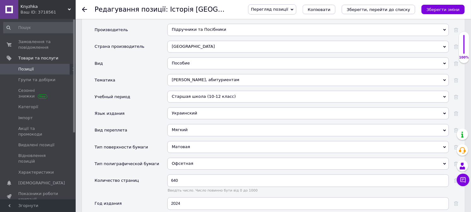
scroll to position [735, 0]
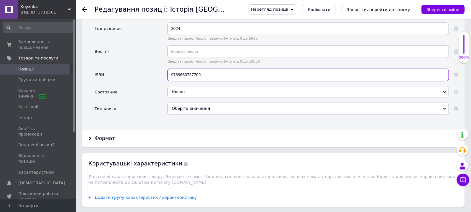
drag, startPoint x: 185, startPoint y: 127, endPoint x: 140, endPoint y: 122, distance: 45.3
click at [140, 86] on div "ISBN 9789660737709" at bounding box center [277, 77] width 364 height 17
paste input "6178678005"
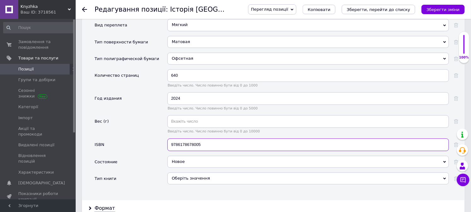
scroll to position [700, 0]
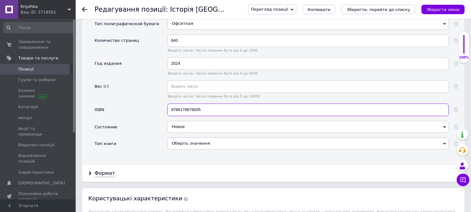
type input "9786178678005"
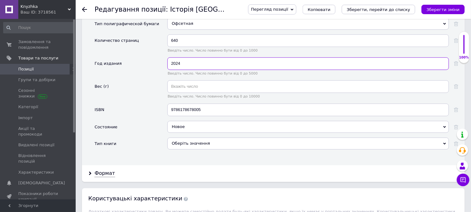
click at [203, 70] on input "2024" at bounding box center [307, 63] width 281 height 13
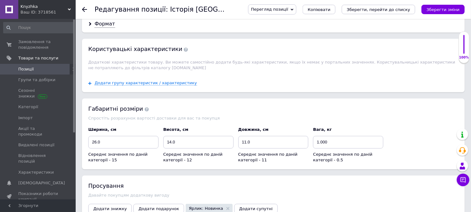
scroll to position [973, 0]
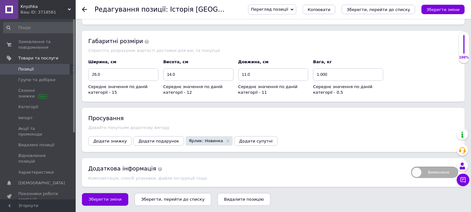
type input "2025"
click at [168, 197] on icon "Зберегти, перейти до списку" at bounding box center [172, 199] width 63 height 5
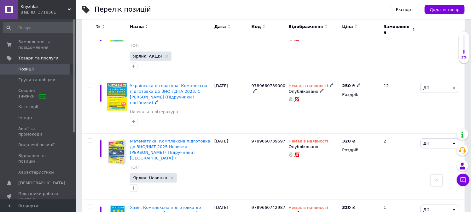
scroll to position [297, 0]
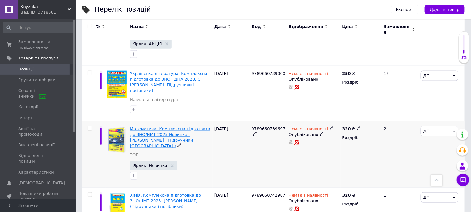
click at [183, 127] on span "Математика. Комплексна підготовка до ЗНО/НМТ 2025 Новинка . Капеняк, Гринчишин …" at bounding box center [170, 138] width 80 height 22
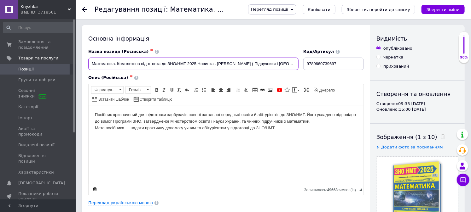
click at [196, 64] on input "Математика. Комплексна підготовка до ЗНО/НМТ 2025 Новинка . Капеняк, Гринчишин …" at bounding box center [193, 64] width 210 height 13
type input "Математика. Комплексна підготовка до ЗНО/НМТ 2026 Новинка . Капеняк, Гринчишин …"
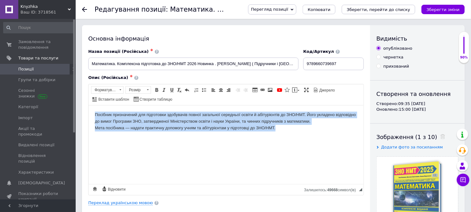
drag, startPoint x: 272, startPoint y: 128, endPoint x: 191, endPoint y: 210, distance: 115.4
click at [92, 105] on html "Посібник призначений для підготовки здобувачів повної загальної середньої освіт…" at bounding box center [225, 121] width 275 height 32
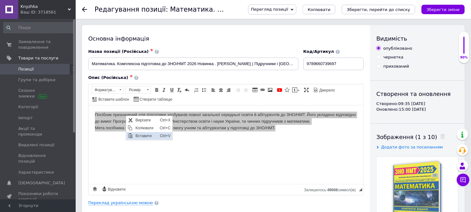
click at [147, 137] on span "Вставити" at bounding box center [146, 136] width 24 height 8
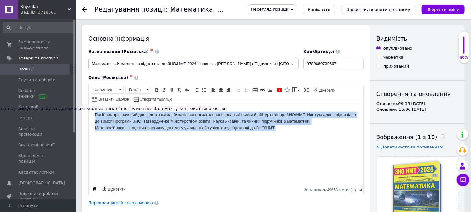
click at [186, 137] on html "Посібник призначений для підготовки здобувачів повної загальної середньої освіт…" at bounding box center [225, 121] width 275 height 32
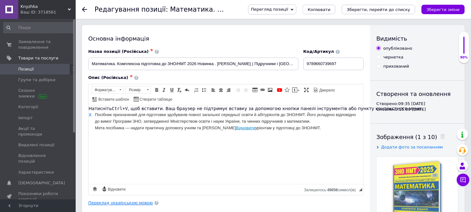
click at [140, 204] on link "Переклад українською мовою" at bounding box center [120, 203] width 65 height 5
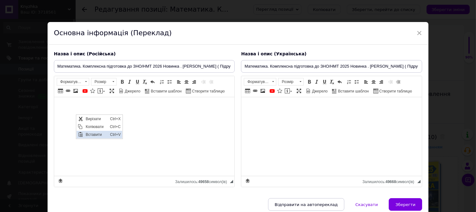
click at [101, 134] on span "Вставити" at bounding box center [96, 135] width 24 height 8
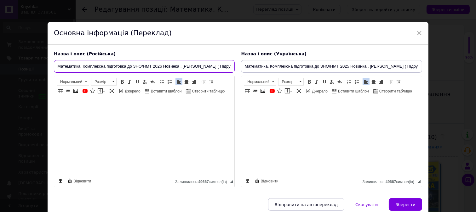
scroll to position [0, 41]
drag, startPoint x: 58, startPoint y: 68, endPoint x: 297, endPoint y: 67, distance: 239.2
click at [297, 67] on div "Назва і опис (Російська) Математика. Комплексна підготовка до ЗНО/НМТ 2026 Нови…" at bounding box center [238, 119] width 375 height 143
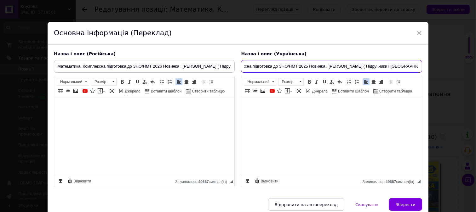
drag, startPoint x: 243, startPoint y: 69, endPoint x: 418, endPoint y: 67, distance: 174.6
click at [418, 67] on input "Математика. Комплексна підготовка до ЗНО/НМТ 2025 Новинка . Капеняк, Гринчишин …" at bounding box center [331, 66] width 181 height 13
paste input "6"
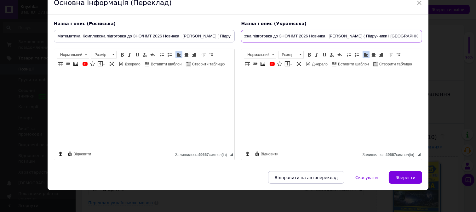
scroll to position [40, 0]
type input "Математика. Комплексна підготовка до ЗНО/НМТ 2026 Новинка . Капеняк, Гринчишин …"
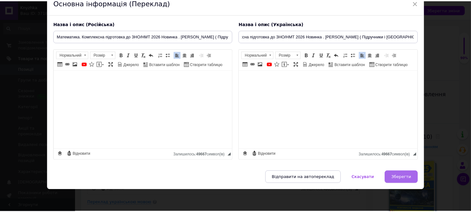
scroll to position [0, 0]
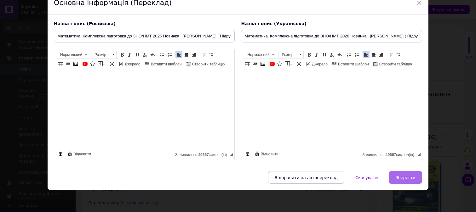
click at [410, 177] on span "Зберегти" at bounding box center [405, 178] width 20 height 5
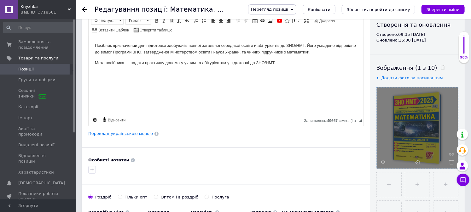
scroll to position [70, 0]
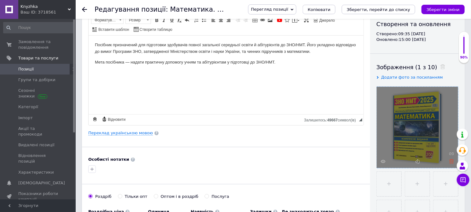
click at [449, 162] on icon at bounding box center [451, 161] width 5 height 5
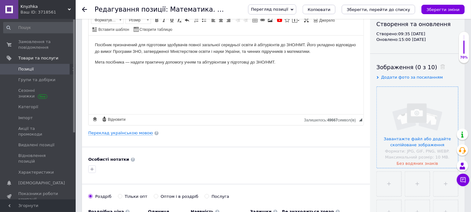
click at [428, 128] on input "file" at bounding box center [417, 127] width 81 height 81
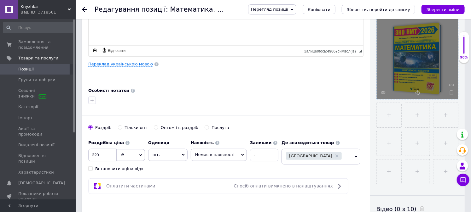
scroll to position [140, 0]
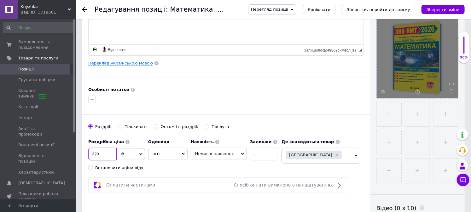
drag, startPoint x: 99, startPoint y: 152, endPoint x: 77, endPoint y: 148, distance: 22.3
type input "360"
click at [207, 156] on span "Немає в наявності" at bounding box center [214, 154] width 39 height 5
drag, startPoint x: 212, startPoint y: 183, endPoint x: 245, endPoint y: 171, distance: 34.8
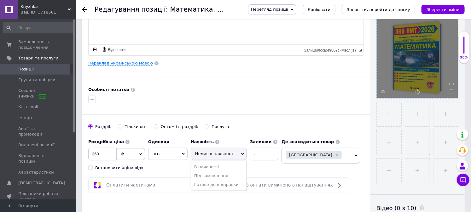
click at [213, 183] on li "Готово до відправки" at bounding box center [218, 185] width 55 height 9
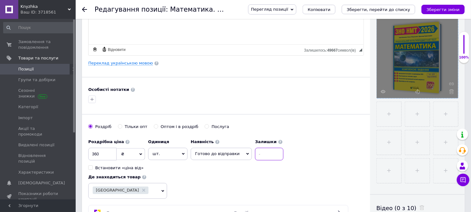
click at [262, 157] on input at bounding box center [269, 154] width 28 height 13
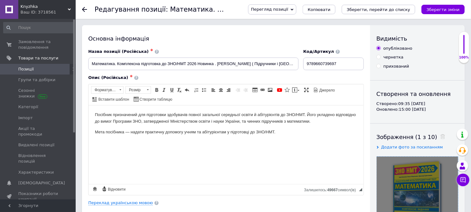
type input "5"
drag, startPoint x: 344, startPoint y: 61, endPoint x: 249, endPoint y: 61, distance: 94.5
click at [249, 61] on div "Назва позиції (Російська) ✱ Математика. Комплексна підготовка до ЗНО/НМТ 2026 Н…" at bounding box center [226, 60] width 280 height 26
paste input "6178678036"
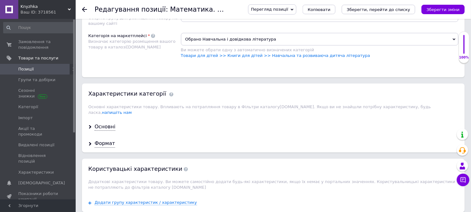
scroll to position [455, 0]
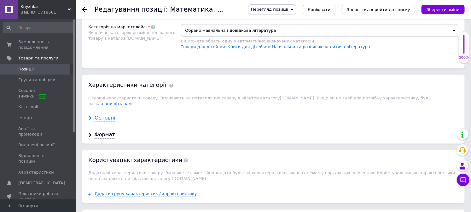
type input "9786178678036"
click at [102, 122] on div "Основні" at bounding box center [105, 118] width 21 height 7
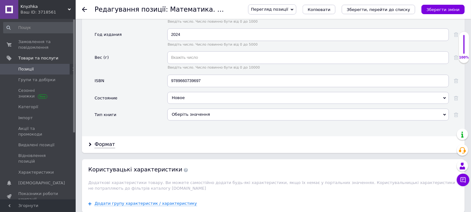
scroll to position [735, 0]
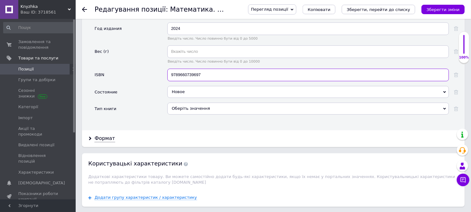
drag, startPoint x: 207, startPoint y: 123, endPoint x: 150, endPoint y: 123, distance: 57.0
click at [150, 86] on div "ISBN 9789660739697" at bounding box center [277, 77] width 364 height 17
paste input "6178678036"
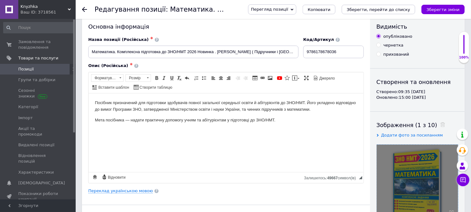
scroll to position [0, 0]
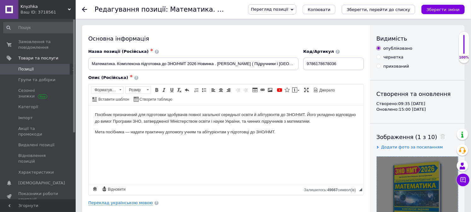
type input "9786178678036"
drag, startPoint x: 91, startPoint y: 63, endPoint x: 214, endPoint y: 69, distance: 122.4
click at [214, 69] on input "Математика. Комплексна підготовка до ЗНО/НМТ 2026 Новинка . Капеняк, Гринчишин …" at bounding box center [193, 64] width 210 height 13
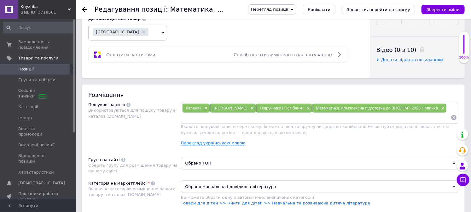
scroll to position [315, 0]
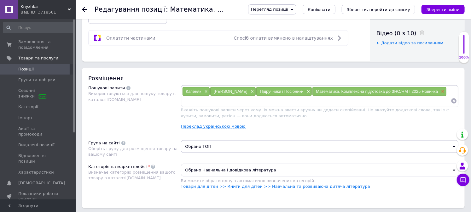
click at [439, 95] on span "×" at bounding box center [441, 91] width 5 height 5
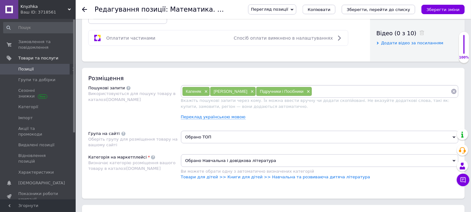
click at [320, 96] on input at bounding box center [381, 91] width 139 height 9
paste input "Математика. Комплексна підготовка до ЗНО/НМТ 2026 Новинка"
drag, startPoint x: 426, startPoint y: 155, endPoint x: 408, endPoint y: 152, distance: 18.1
click at [408, 98] on div "Капеняк × Гринчишин × Підручники і Посібники × Математика. Комплексна підготовк…" at bounding box center [320, 91] width 278 height 13
drag, startPoint x: 417, startPoint y: 148, endPoint x: 410, endPoint y: 147, distance: 6.6
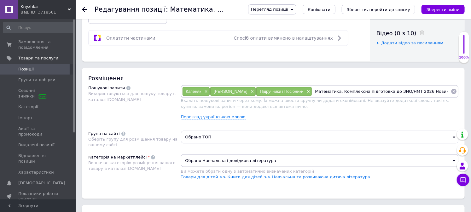
click at [408, 96] on input "Математика. Комплексна підготовка до ЗНО/НМТ 2026 Новинка" at bounding box center [381, 91] width 139 height 9
type input "Математика. Комплексна підготовка до ЗНО/НМТ 2026"
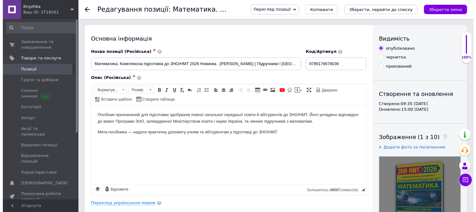
scroll to position [35, 0]
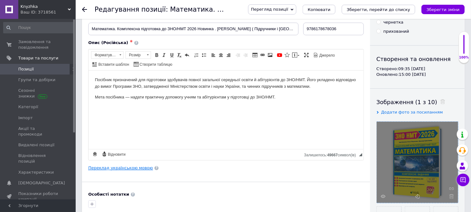
click at [124, 170] on link "Переклад українською мовою" at bounding box center [120, 168] width 65 height 5
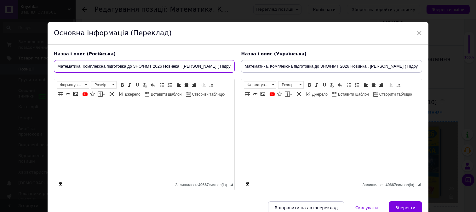
drag, startPoint x: 56, startPoint y: 67, endPoint x: 176, endPoint y: 68, distance: 119.4
click at [162, 75] on div "Назва і опис (Російська) Математика. Комплексна підготовка до ЗНО/НМТ 2026 Нови…" at bounding box center [144, 121] width 187 height 146
click at [179, 66] on input "Математика. Комплексна підготовка до ЗНО/НМТ 2026 Новинка . Капеняк, Гринчишин …" at bounding box center [144, 66] width 181 height 13
click at [163, 66] on input "Математика. Комплексна підготовка до ЗНО/НМТ 2026 . Капеняк, Гринчишин ( Підруч…" at bounding box center [144, 66] width 181 height 13
drag, startPoint x: 162, startPoint y: 64, endPoint x: 0, endPoint y: 53, distance: 162.4
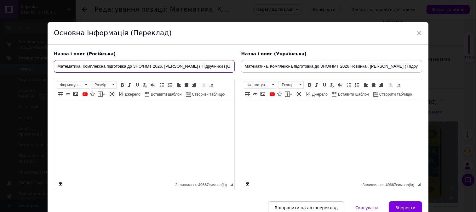
click at [0, 53] on div "× Основна інформація (Переклад) Назва і опис (Російська) Математика. Комплексна…" at bounding box center [238, 106] width 476 height 212
type input "Математика. Комплексна підготовка до ЗНО/НМТ 2026. Капеняк, Гринчишин ( Підручн…"
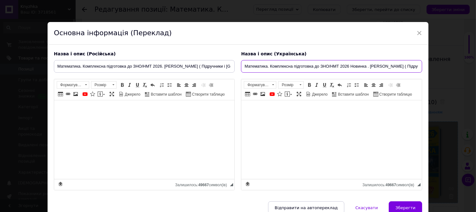
drag, startPoint x: 244, startPoint y: 67, endPoint x: 367, endPoint y: 70, distance: 123.2
click at [367, 70] on input "Математика. Комплексна підготовка до ЗНО/НМТ 2026 Новинка . Капеняк, Гринчишин …" at bounding box center [331, 66] width 181 height 13
paste input "text"
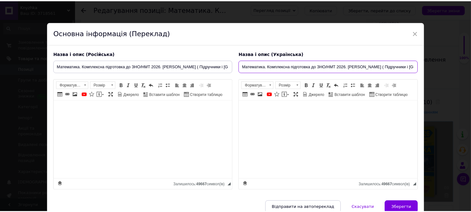
scroll to position [40, 0]
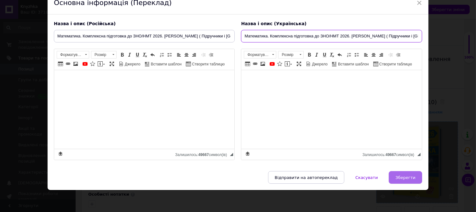
type input "Математика. Комплексна підготовка до ЗНО/НМТ 2026. Капеняк, Гринчишин ( Підручн…"
click at [402, 176] on span "Зберегти" at bounding box center [405, 178] width 20 height 5
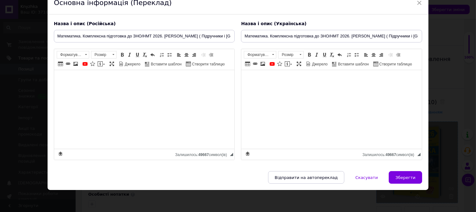
type input "Математика. Комплексна підготовка до ЗНО/НМТ 2026. Капеняк, Гринчишин ( Підручн…"
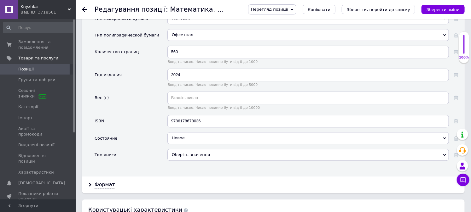
scroll to position [700, 0]
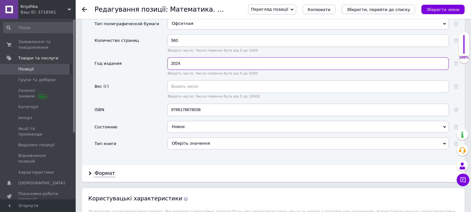
click at [222, 70] on input "2024" at bounding box center [307, 63] width 281 height 13
type input "2025"
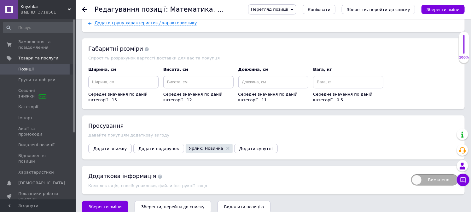
scroll to position [973, 0]
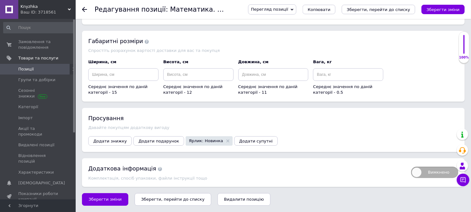
drag, startPoint x: 178, startPoint y: 198, endPoint x: 178, endPoint y: 188, distance: 9.1
click at [163, 199] on icon "Зберегти, перейти до списку" at bounding box center [172, 199] width 63 height 5
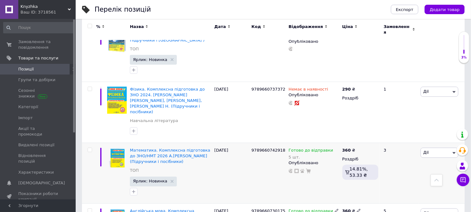
scroll to position [332, 0]
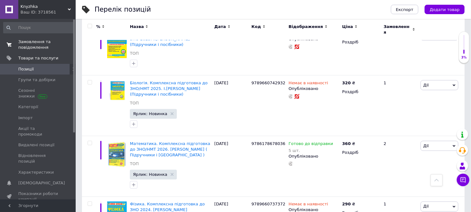
click at [29, 43] on span "Замовлення та повідомлення" at bounding box center [38, 44] width 40 height 11
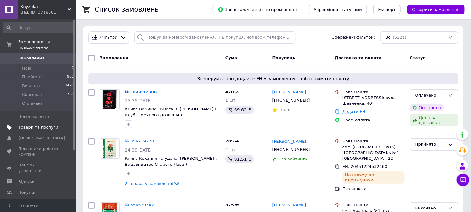
click at [36, 125] on span "Товари та послуги" at bounding box center [38, 128] width 40 height 6
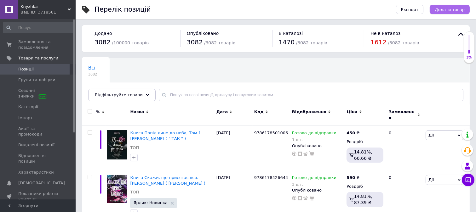
click at [448, 9] on span "Додати товар" at bounding box center [450, 9] width 30 height 5
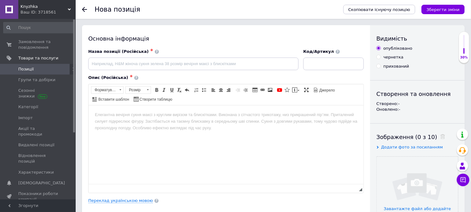
click at [30, 69] on span "Позиції" at bounding box center [25, 69] width 15 height 6
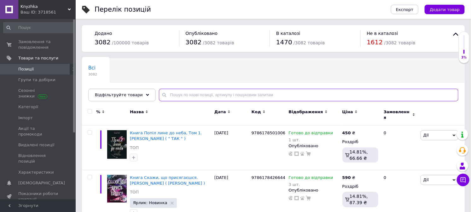
click at [177, 95] on input "text" at bounding box center [308, 95] width 299 height 13
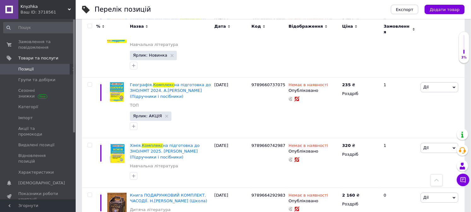
scroll to position [560, 0]
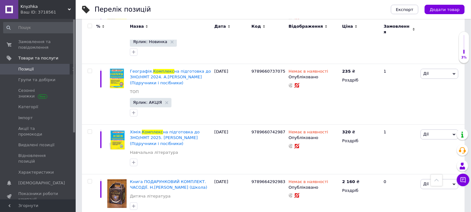
type input "комплекс"
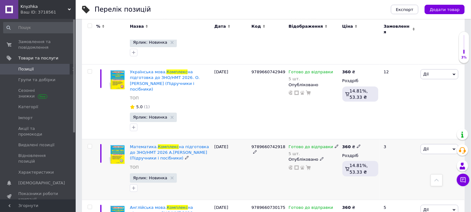
scroll to position [1077, 0]
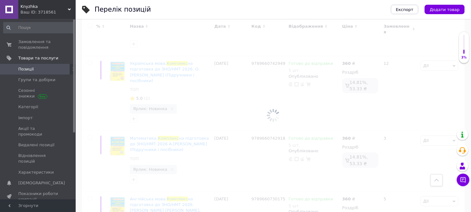
scroll to position [33, 0]
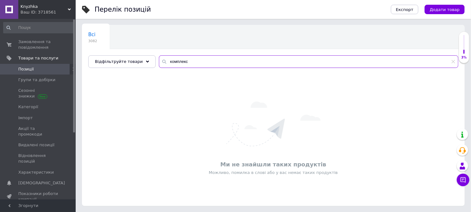
drag, startPoint x: 208, startPoint y: 62, endPoint x: 148, endPoint y: 61, distance: 59.9
click at [148, 60] on div "Всі 3082 Ok Відфільтровано... Зберегти Нічого не знайдено Можливо, помилка у сл…" at bounding box center [273, 46] width 383 height 43
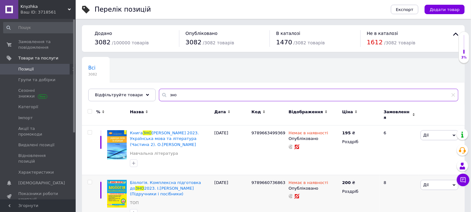
type input "зно"
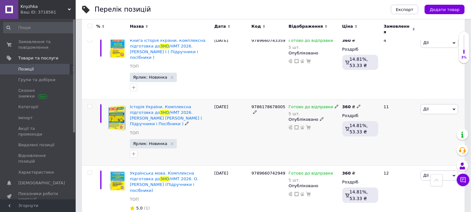
scroll to position [875, 0]
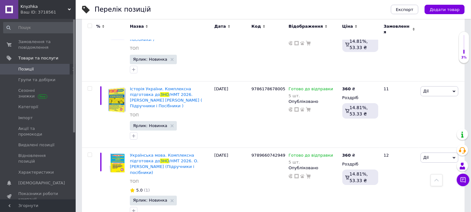
drag, startPoint x: 347, startPoint y: 164, endPoint x: 330, endPoint y: 160, distance: 17.4
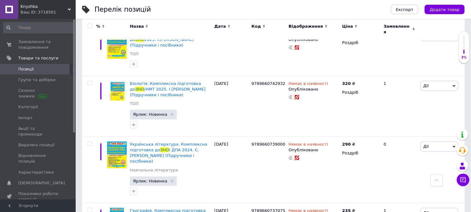
scroll to position [0, 0]
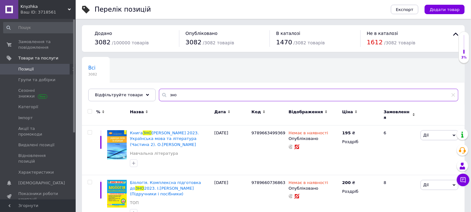
click at [108, 80] on div "Всі 3082 Ok Відфільтровано... Зберегти Нічого не знайдено Можливо, помилка у сл…" at bounding box center [273, 79] width 383 height 43
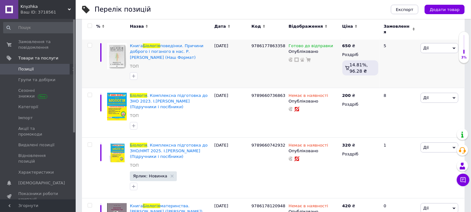
scroll to position [105, 0]
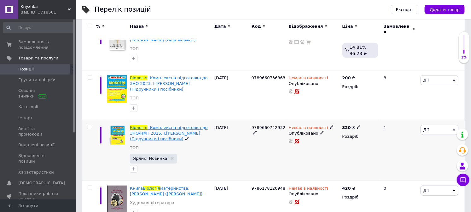
type input "біологія"
click at [186, 125] on span ". Комплексна підготовка до ЗНО/НМТ 2025. І.Барна (Підручники і посібники)" at bounding box center [169, 133] width 78 height 16
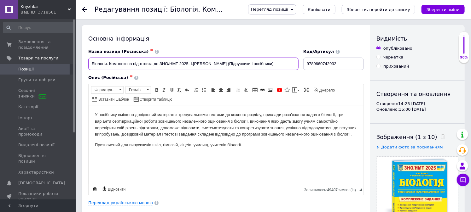
click at [188, 66] on input "Біологія. Комплексна підготовка до ЗНО/НМТ 2025. І.Барна (Підручники і посібник…" at bounding box center [193, 64] width 210 height 13
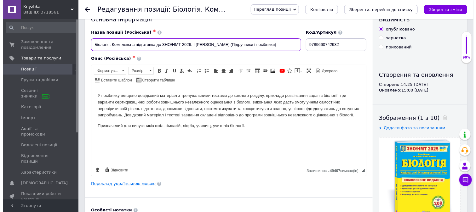
scroll to position [35, 0]
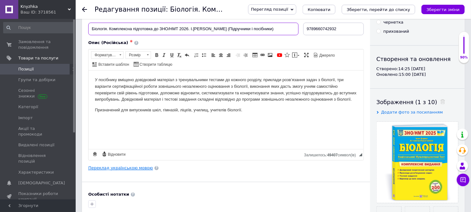
type input "Біологія. Комплексна підготовка до ЗНО/НМТ 2026. І.Барна (Підручники і посібник…"
click at [128, 168] on link "Переклад українською мовою" at bounding box center [120, 168] width 65 height 5
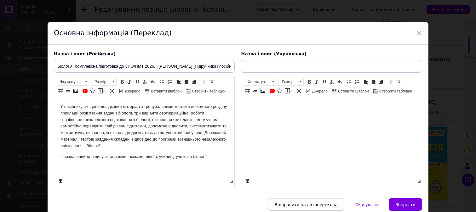
scroll to position [0, 0]
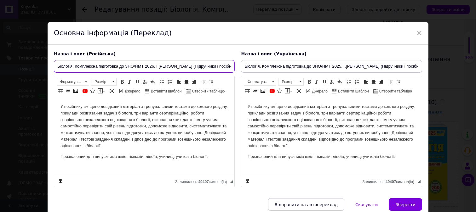
drag, startPoint x: 207, startPoint y: 66, endPoint x: 43, endPoint y: 59, distance: 164.0
click at [43, 59] on div "× Основна інформація (Переклад) Назва і опис (Російська) Біологія. Комплексна п…" at bounding box center [238, 106] width 476 height 212
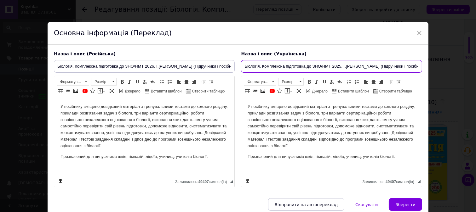
drag, startPoint x: 244, startPoint y: 66, endPoint x: 423, endPoint y: 67, distance: 178.7
click at [423, 67] on div "Назва і опис (Українська) Біологія. Комплексна підготовка до ЗНО/НМТ 2025. І.Ба…" at bounding box center [331, 119] width 187 height 143
paste input "6"
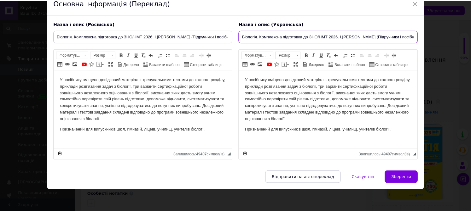
scroll to position [40, 0]
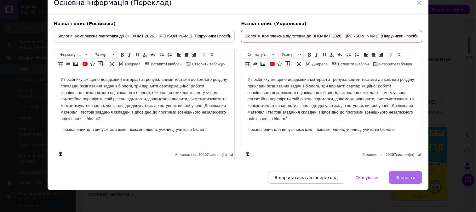
type input "Біологія. Комплексна підготовка до ЗНО/НМТ 2026. І.Барна (Підручники і посібник…"
click at [406, 181] on button "Зберегти" at bounding box center [405, 177] width 33 height 13
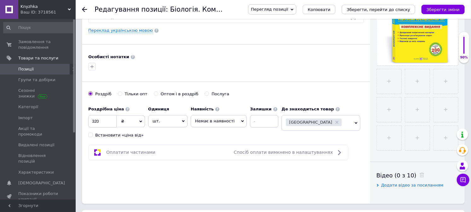
scroll to position [210, 0]
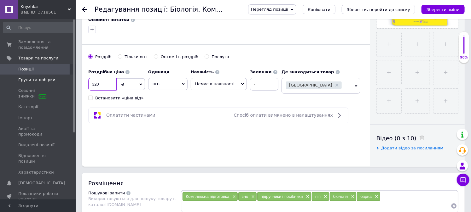
drag, startPoint x: 89, startPoint y: 81, endPoint x: 72, endPoint y: 79, distance: 17.1
click at [73, 79] on div "Knyzhka Ваш ID: 3718561 Сайт Knyzhka Кабінет покупця Перевірити стан системи Ст…" at bounding box center [235, 213] width 471 height 846
type input "360"
click at [225, 86] on span "Немає в наявності" at bounding box center [214, 84] width 39 height 5
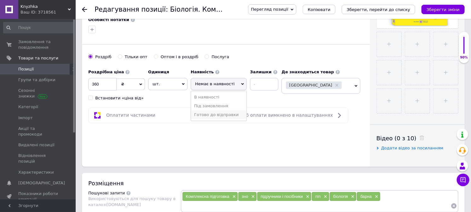
click at [225, 117] on li "Готово до відправки" at bounding box center [218, 115] width 55 height 9
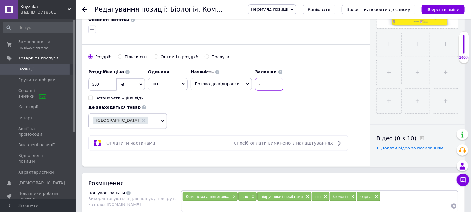
click at [261, 84] on input at bounding box center [269, 84] width 28 height 13
type input "5"
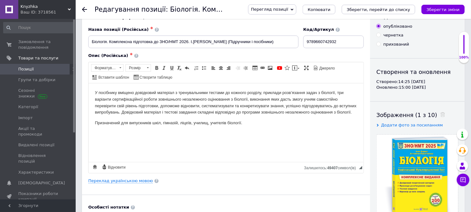
scroll to position [0, 0]
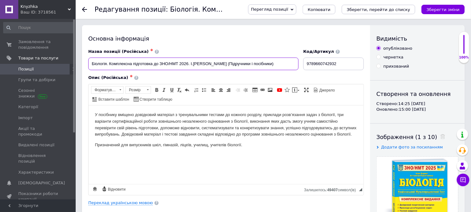
drag, startPoint x: 91, startPoint y: 64, endPoint x: 188, endPoint y: 74, distance: 96.9
click at [188, 74] on div "Назва позиції (Російська) ✱ Біологія. Комплексна підготовка до ЗНО/НМТ 2026. І.…" at bounding box center [225, 122] width 275 height 147
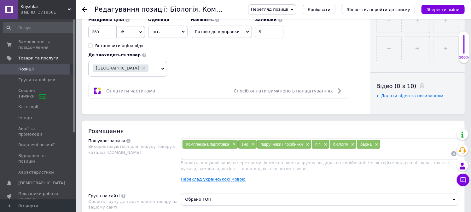
scroll to position [350, 0]
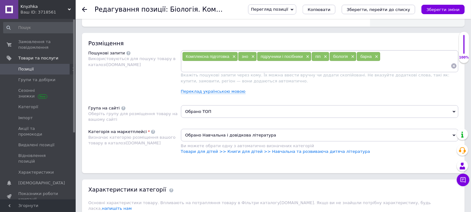
click at [219, 71] on input at bounding box center [316, 65] width 269 height 9
paste input "Біологія. Комплексна підготовка до ЗНО/НМТ 2026"
type input "Біологія. Комплексна підготовка до ЗНО/НМТ 2026"
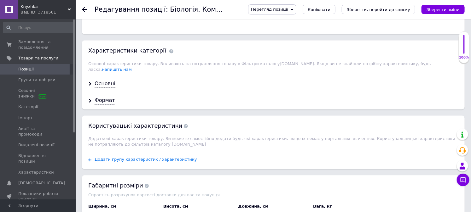
scroll to position [490, 0]
click at [108, 87] on div "Основні" at bounding box center [105, 83] width 21 height 7
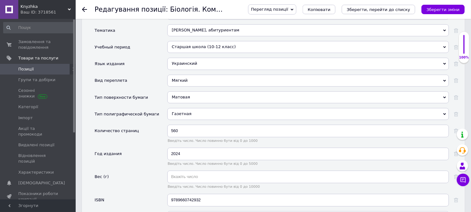
scroll to position [630, 0]
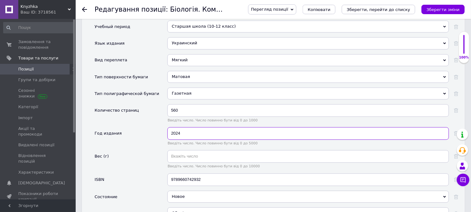
click at [188, 140] on input "2024" at bounding box center [307, 133] width 281 height 13
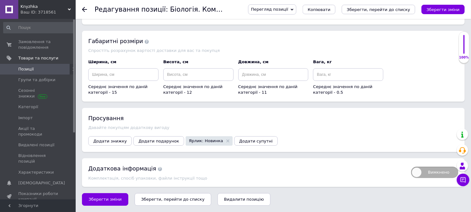
scroll to position [973, 0]
type input "2025"
click at [183, 201] on icon "Зберегти, перейти до списку" at bounding box center [172, 199] width 63 height 5
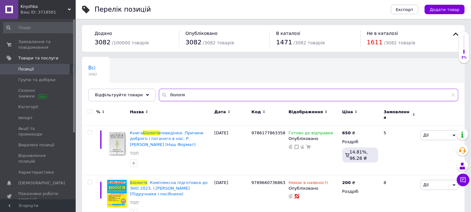
drag, startPoint x: 193, startPoint y: 95, endPoint x: 90, endPoint y: 80, distance: 103.2
click at [91, 80] on div "Всі 3082 Ok Відфільтровано... Зберегти Нічого не знайдено Можливо, помилка у сл…" at bounding box center [273, 79] width 383 height 43
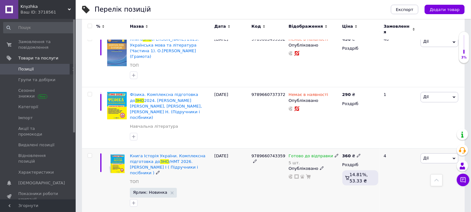
scroll to position [560, 0]
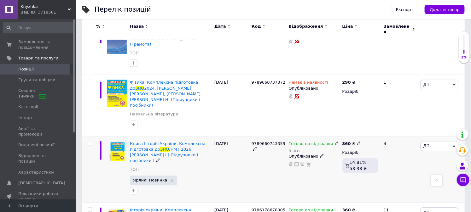
type input "зно"
click at [357, 141] on use at bounding box center [358, 142] width 3 height 3
drag, startPoint x: 384, startPoint y: 82, endPoint x: 343, endPoint y: 76, distance: 40.7
click at [343, 76] on div "% Назва Дата Код Відображення Ціна Замовлення Книга ЗНО Авраменко 2023. Українс…" at bounding box center [273, 147] width 383 height 1204
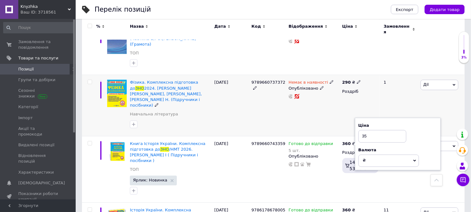
type input "350"
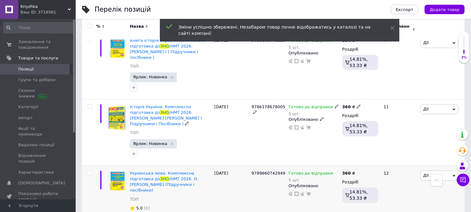
scroll to position [665, 0]
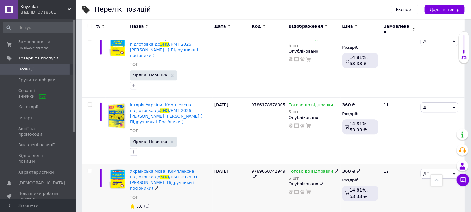
click at [357, 169] on icon at bounding box center [359, 171] width 4 height 4
drag, startPoint x: 365, startPoint y: 96, endPoint x: 358, endPoint y: 95, distance: 7.0
click at [364, 158] on input "360" at bounding box center [388, 164] width 48 height 13
type input "350"
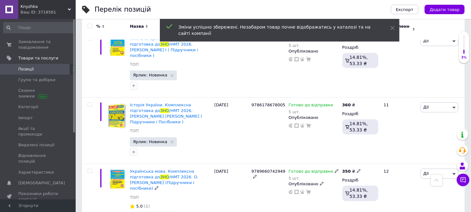
scroll to position [700, 0]
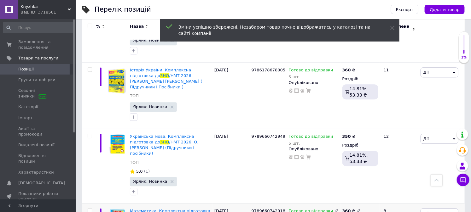
click at [357, 209] on icon at bounding box center [359, 211] width 4 height 4
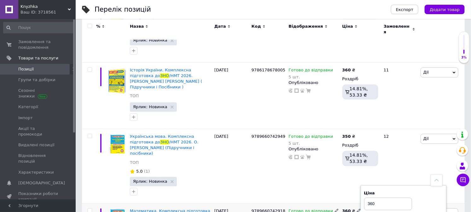
drag, startPoint x: 385, startPoint y: 130, endPoint x: 361, endPoint y: 127, distance: 23.8
click at [362, 186] on div "Ціна 360 Валюта ₴ $ EUR CHF GBP ¥ PLN ₸ MDL HUF KGS CNY TRY KRW lei" at bounding box center [403, 212] width 86 height 53
type input "350"
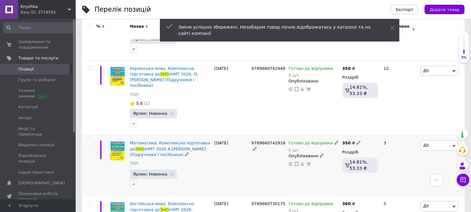
scroll to position [770, 0]
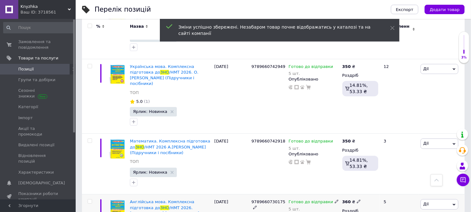
click at [357, 200] on icon at bounding box center [359, 202] width 4 height 4
drag, startPoint x: 386, startPoint y: 125, endPoint x: 354, endPoint y: 119, distance: 32.3
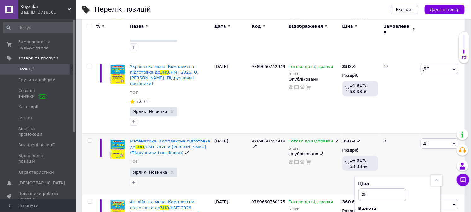
type input "350"
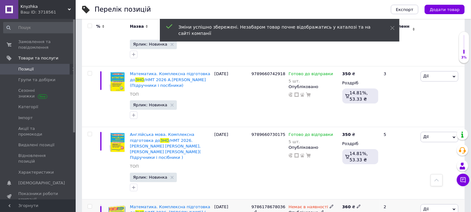
scroll to position [875, 0]
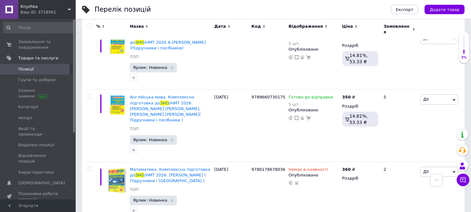
drag, startPoint x: 380, startPoint y: 140, endPoint x: 355, endPoint y: 136, distance: 25.8
type input "350"
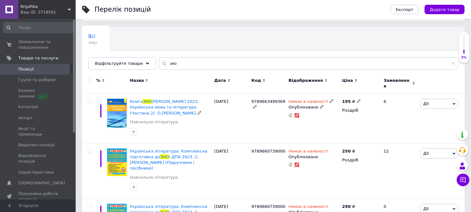
scroll to position [0, 0]
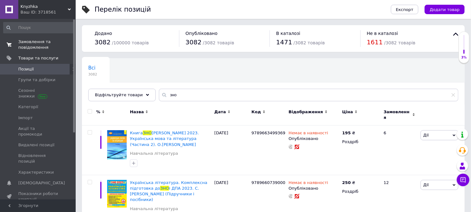
click at [28, 43] on span "Замовлення та повідомлення" at bounding box center [38, 44] width 40 height 11
